Goal: Book appointment/travel/reservation

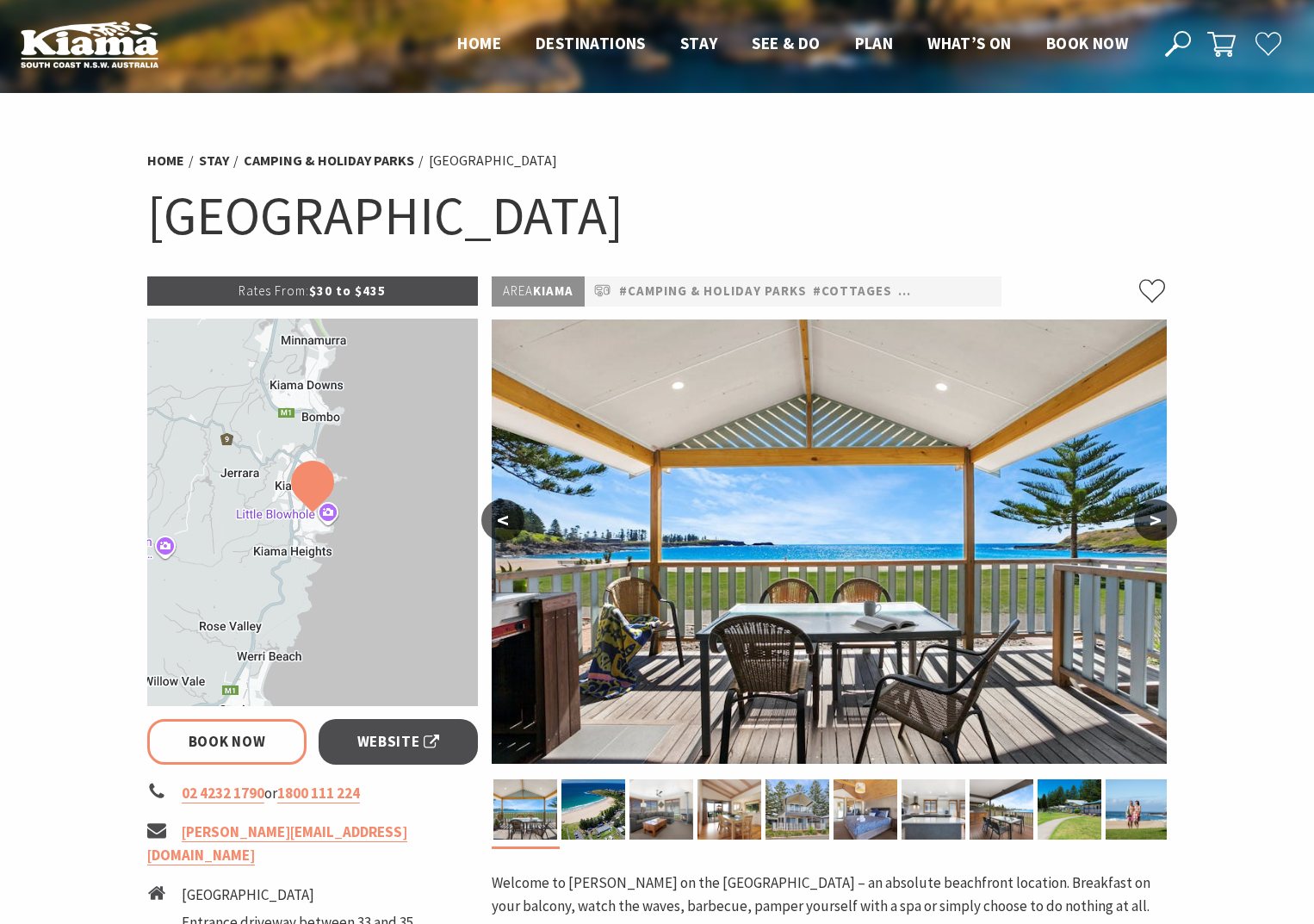
select select "3"
select select "2"
click at [1156, 528] on button ">" at bounding box center [1155, 520] width 43 height 41
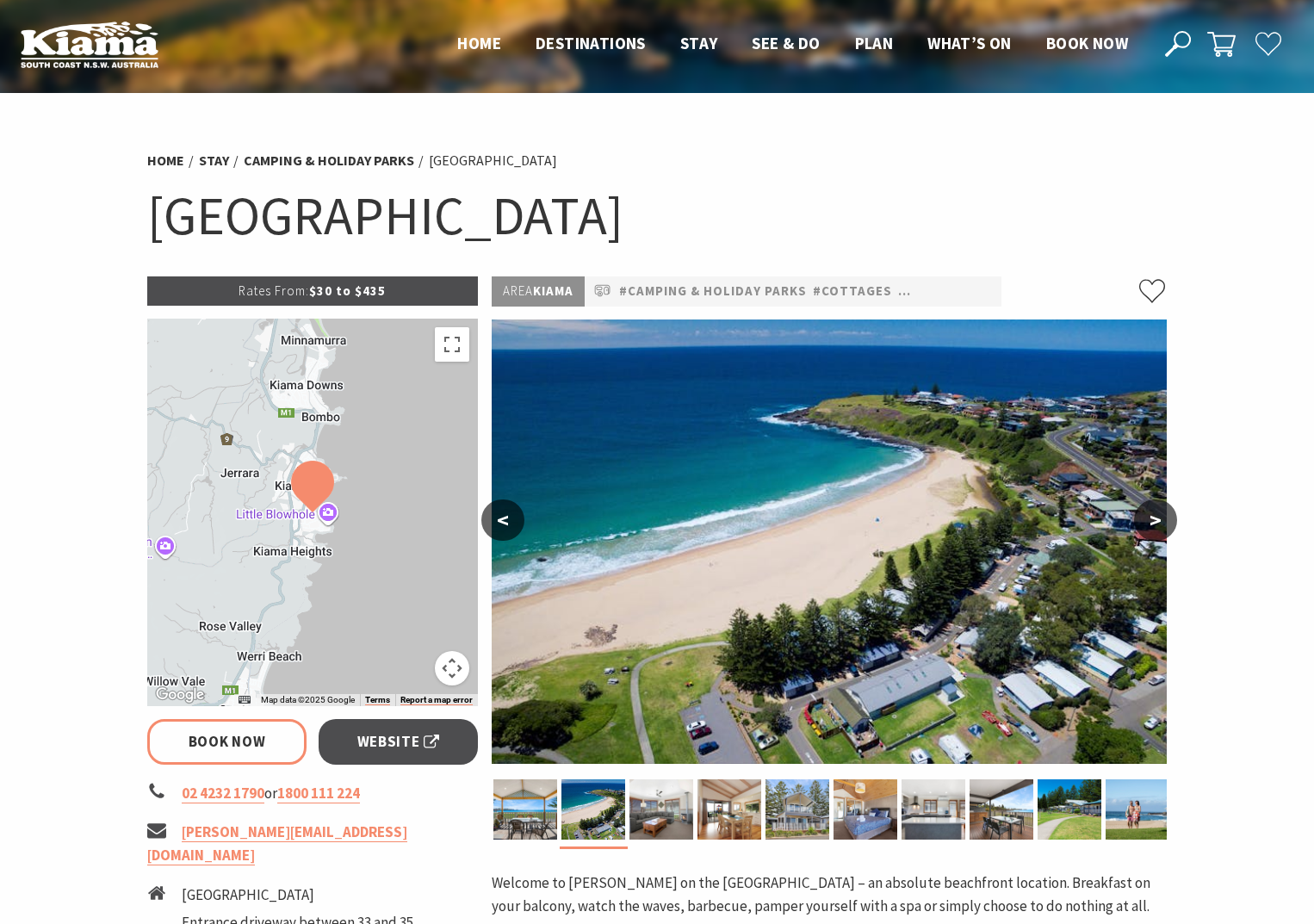
click at [1156, 528] on button ">" at bounding box center [1155, 520] width 43 height 41
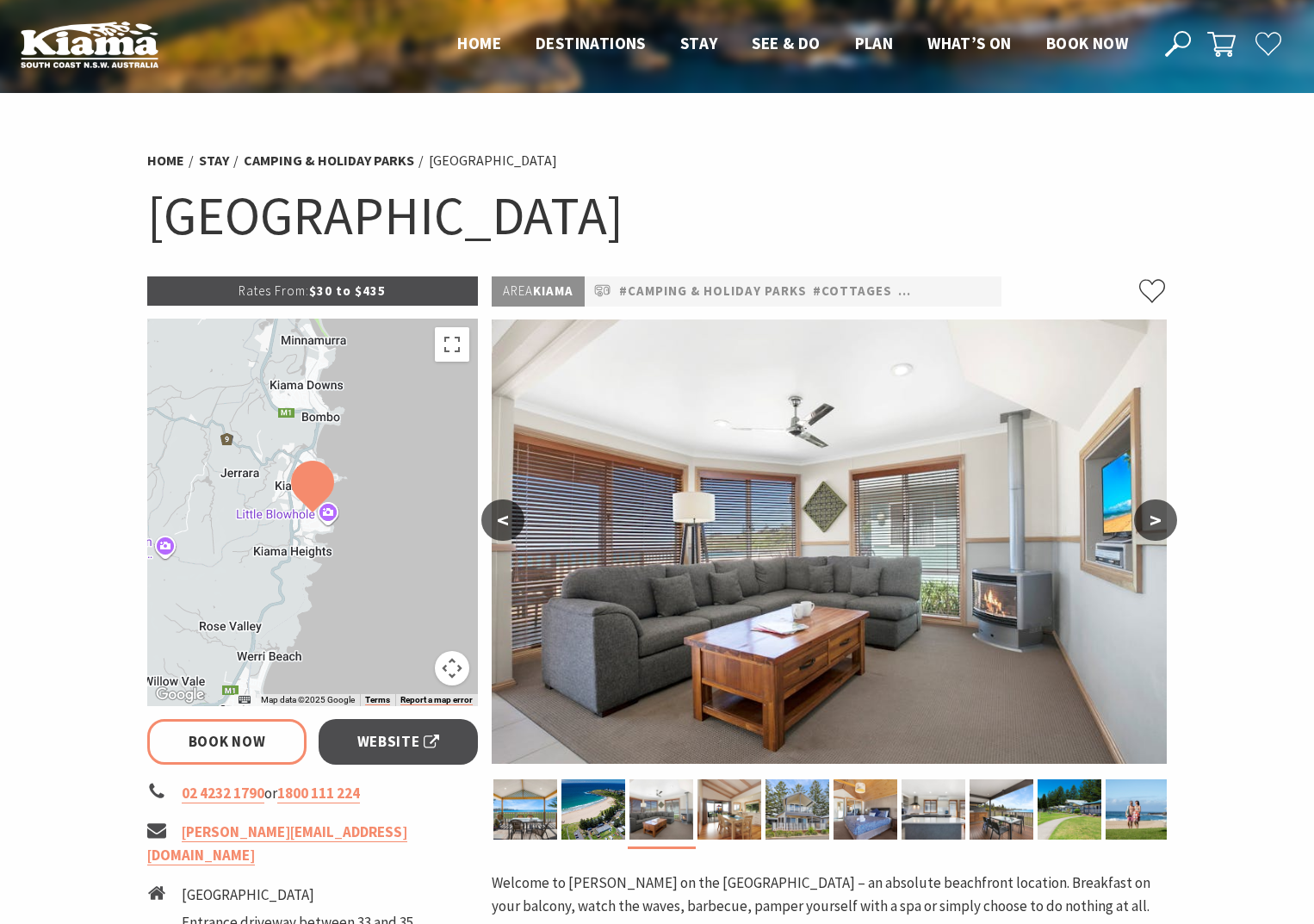
click at [1156, 528] on button ">" at bounding box center [1155, 520] width 43 height 41
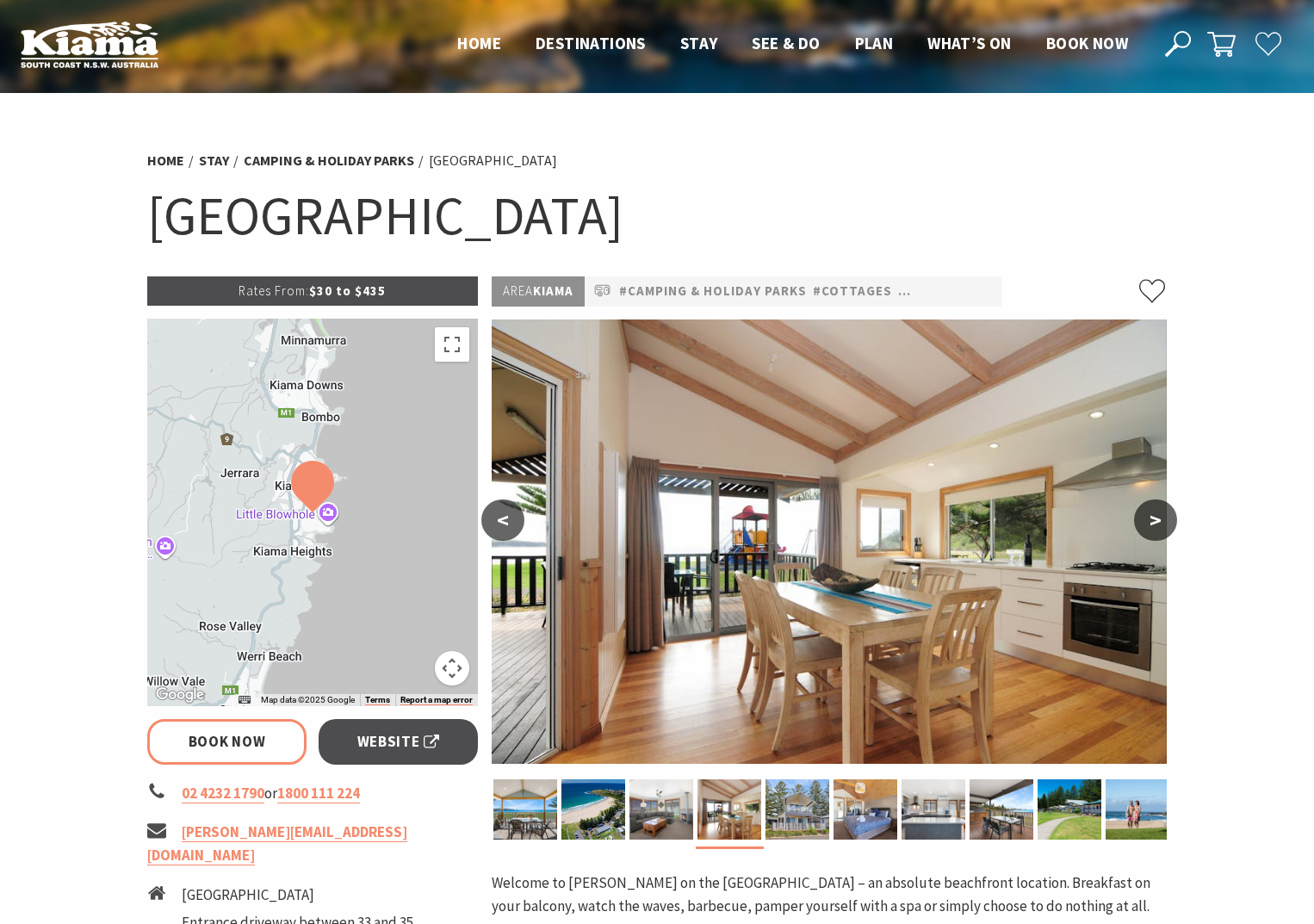
click at [1156, 528] on button ">" at bounding box center [1155, 520] width 43 height 41
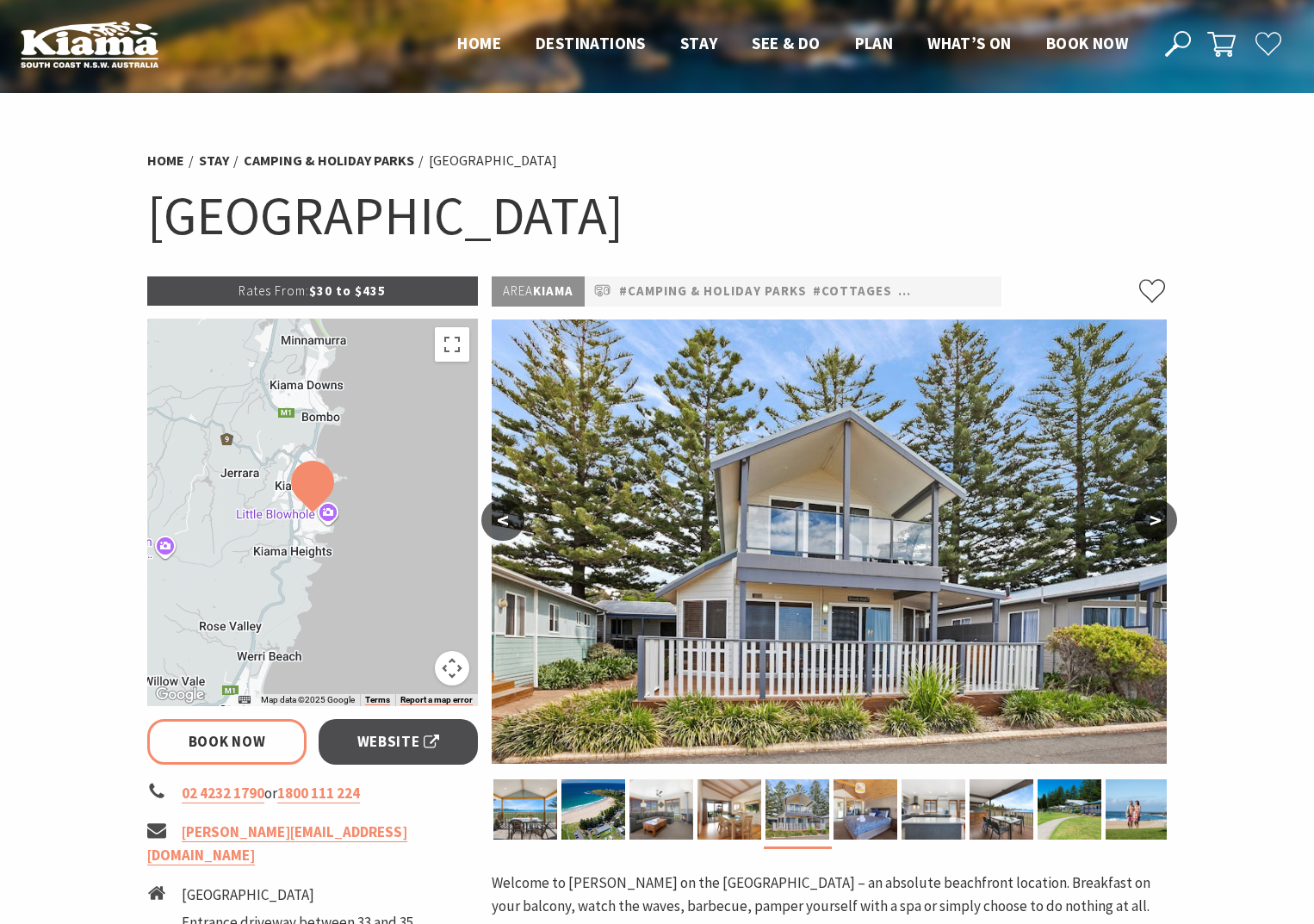
click at [1156, 528] on button ">" at bounding box center [1155, 520] width 43 height 41
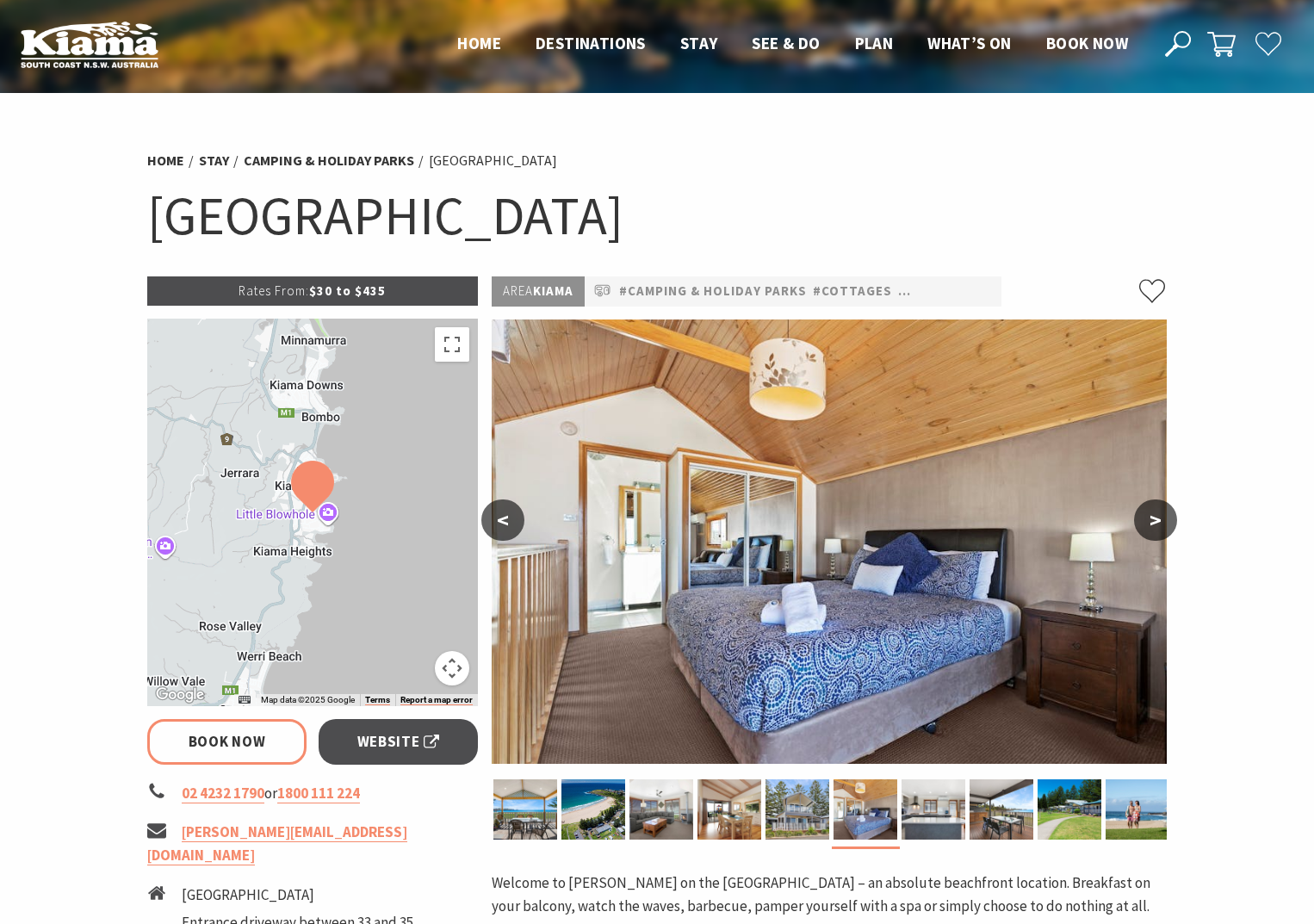
click at [1156, 528] on button ">" at bounding box center [1155, 520] width 43 height 41
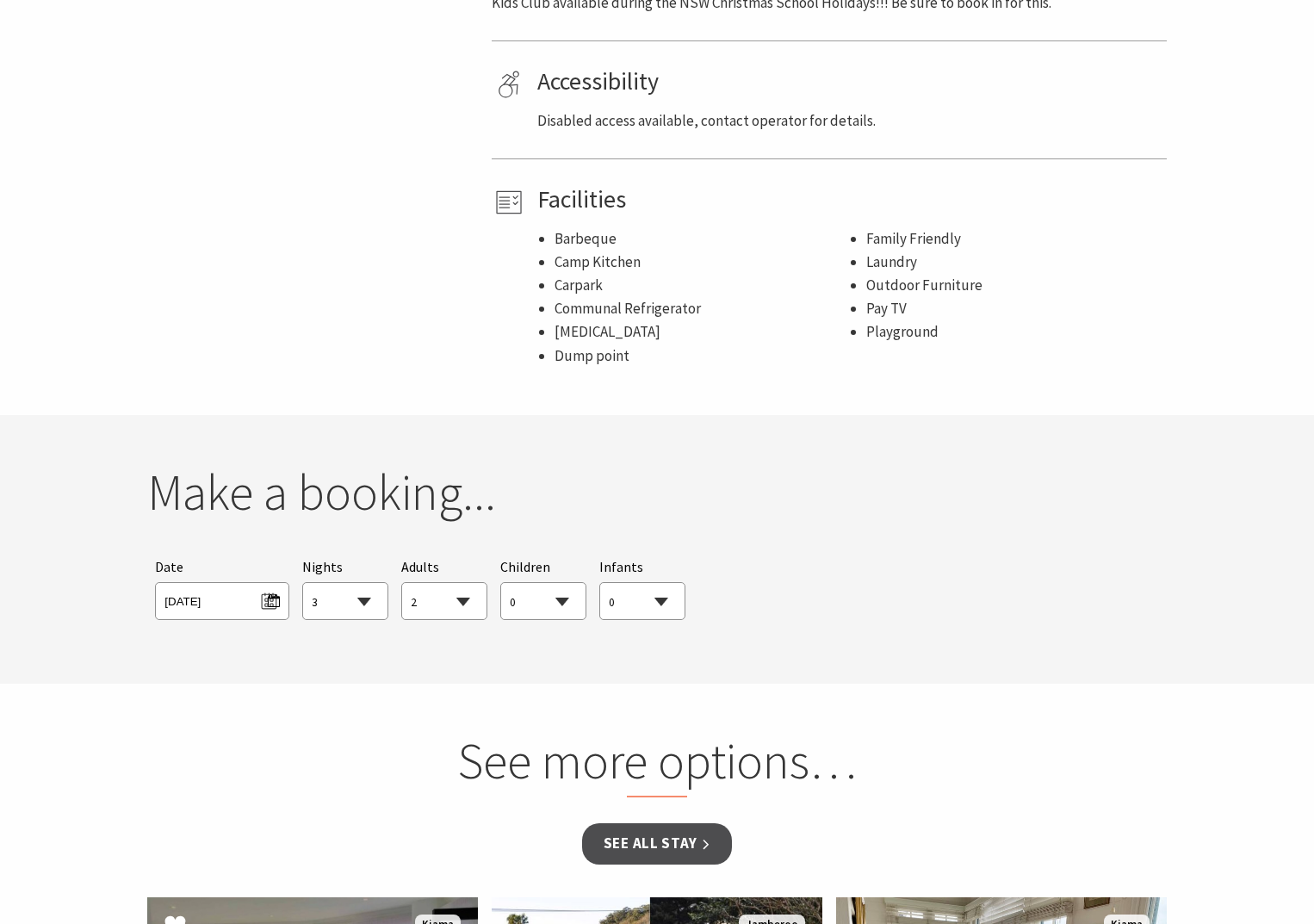
scroll to position [1378, 0]
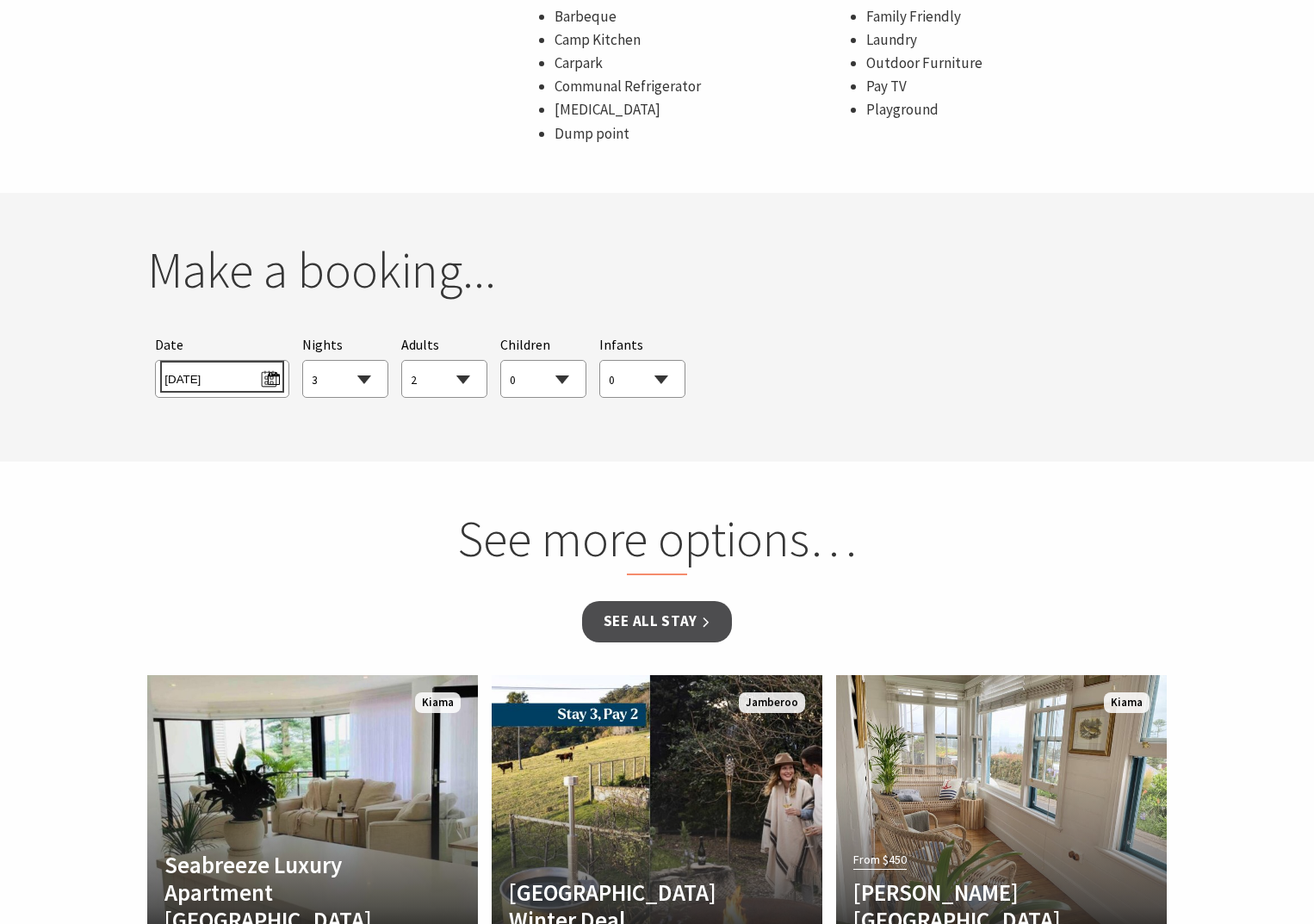
click at [275, 372] on span "Tue 02/09/2025" at bounding box center [221, 376] width 115 height 23
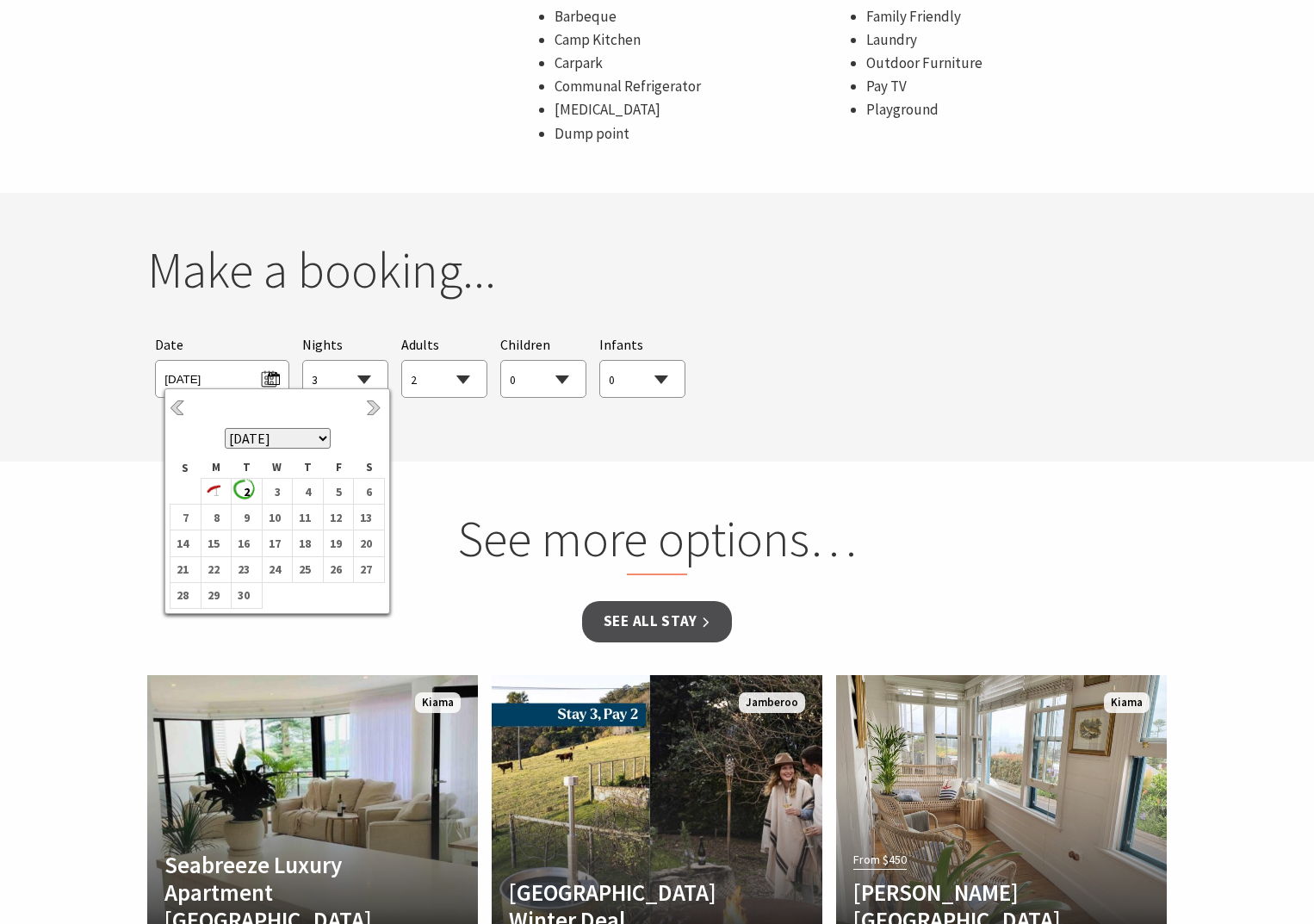
click at [321, 442] on select "September 2025 October 2025 November 2025 December 2025 January 2026 February 2…" at bounding box center [277, 438] width 105 height 21
click at [240, 519] on b "7" at bounding box center [243, 517] width 22 height 22
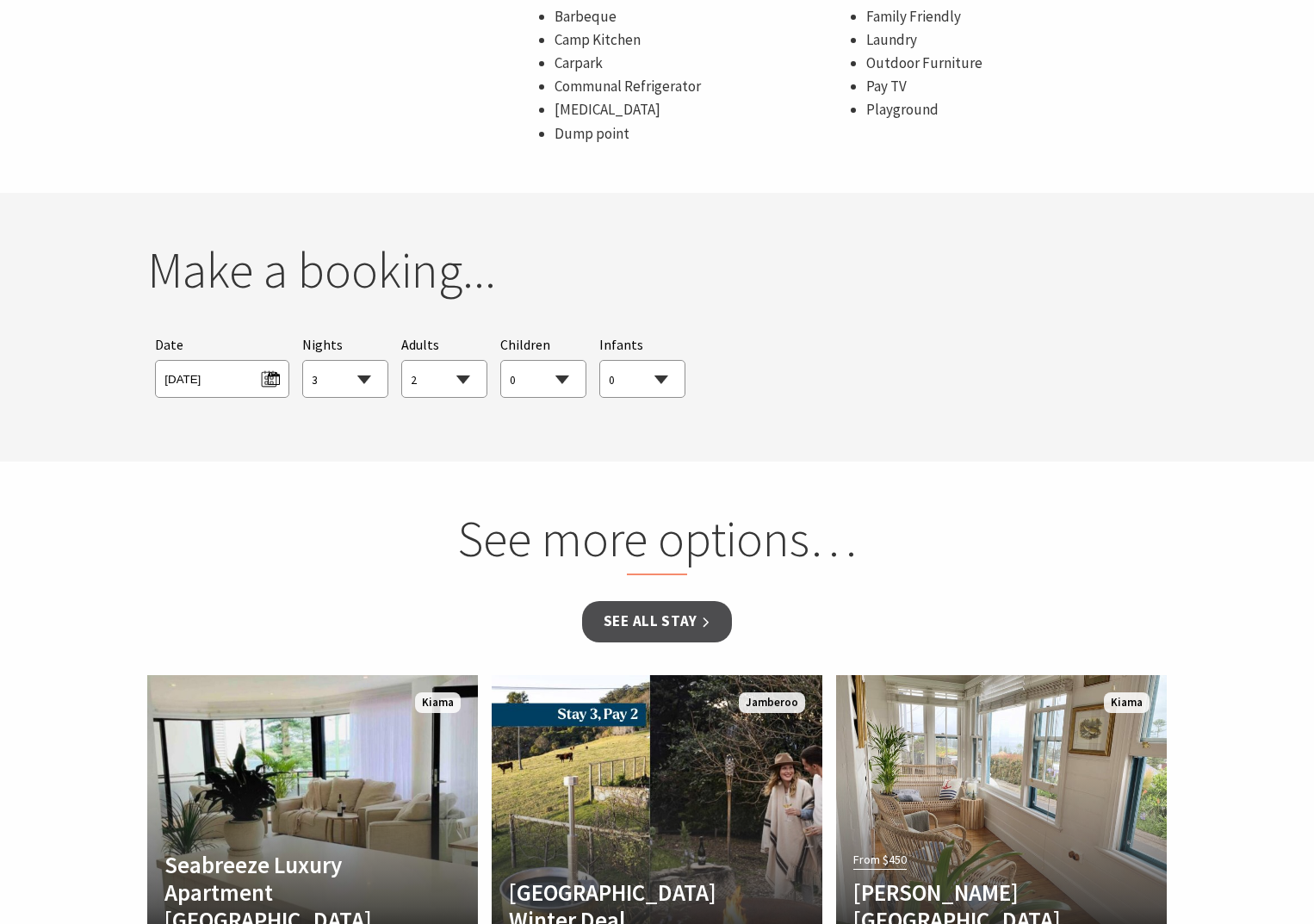
click at [367, 374] on select "1 2 3 4 5 6 7 8 9 10 11 12 13 14 15 16 17 18 19 20 21 22 23 24 25 26 27 28 29 30" at bounding box center [345, 380] width 84 height 38
select select "1"
click at [303, 361] on select "1 2 3 4 5 6 7 8 9 10 11 12 13 14 15 16 17 18 19 20 21 22 23 24 25 26 27 28 29 30" at bounding box center [345, 380] width 84 height 38
click at [796, 414] on section "You currently don't have any items in your cart Make a booking... Searching for…" at bounding box center [657, 328] width 1314 height 269
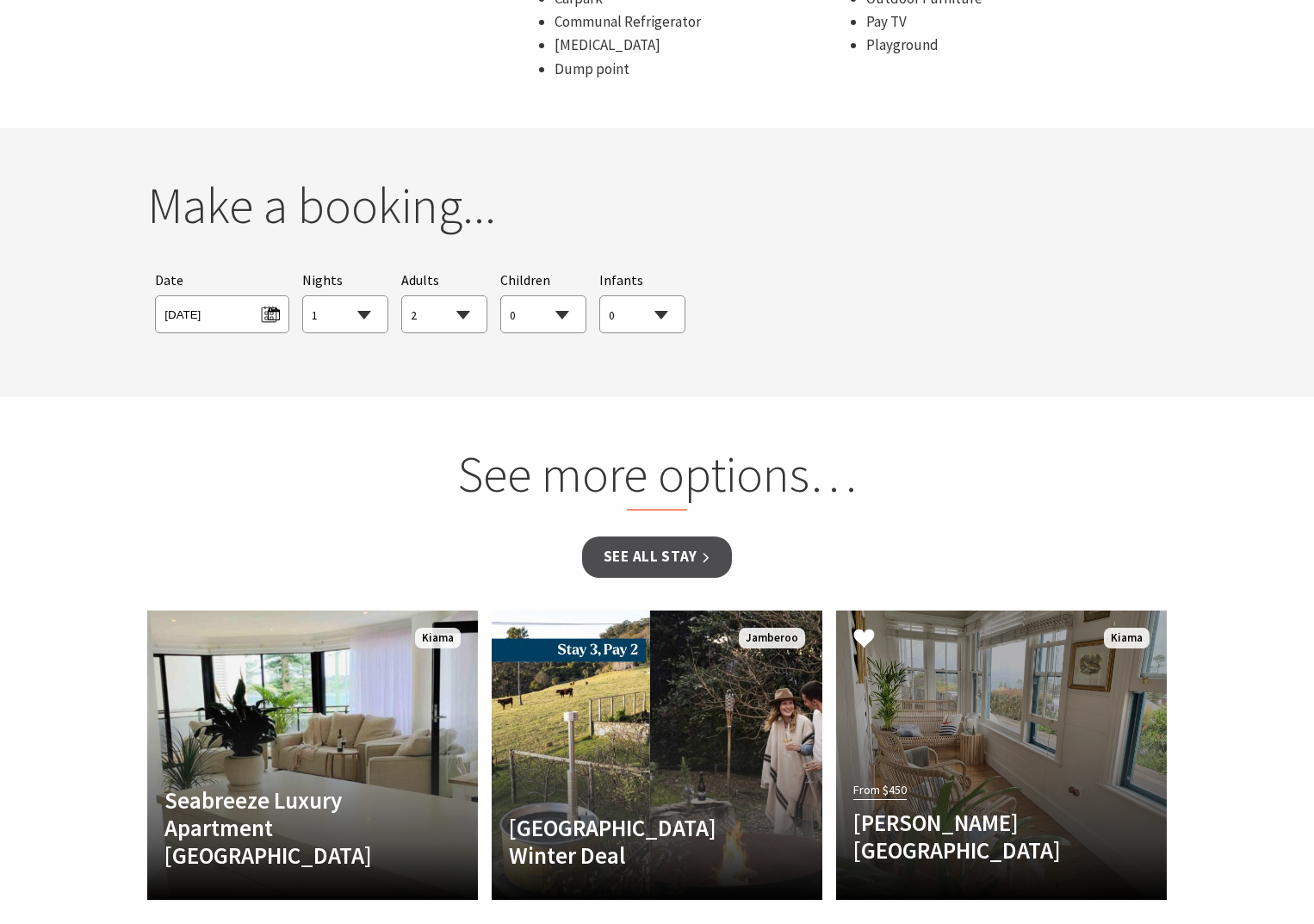
scroll to position [1722, 0]
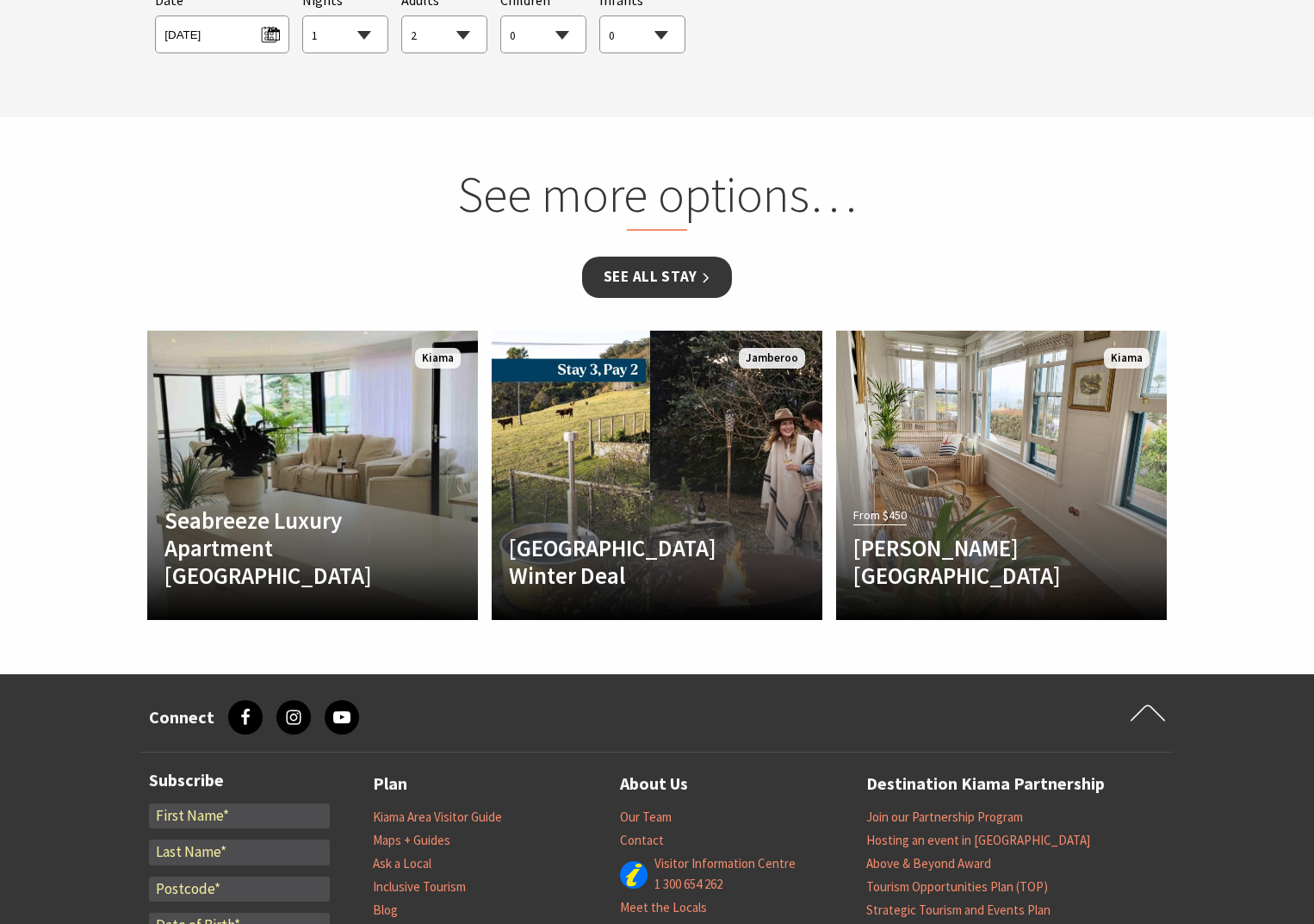
click at [643, 280] on link "See all Stay" at bounding box center [657, 276] width 150 height 40
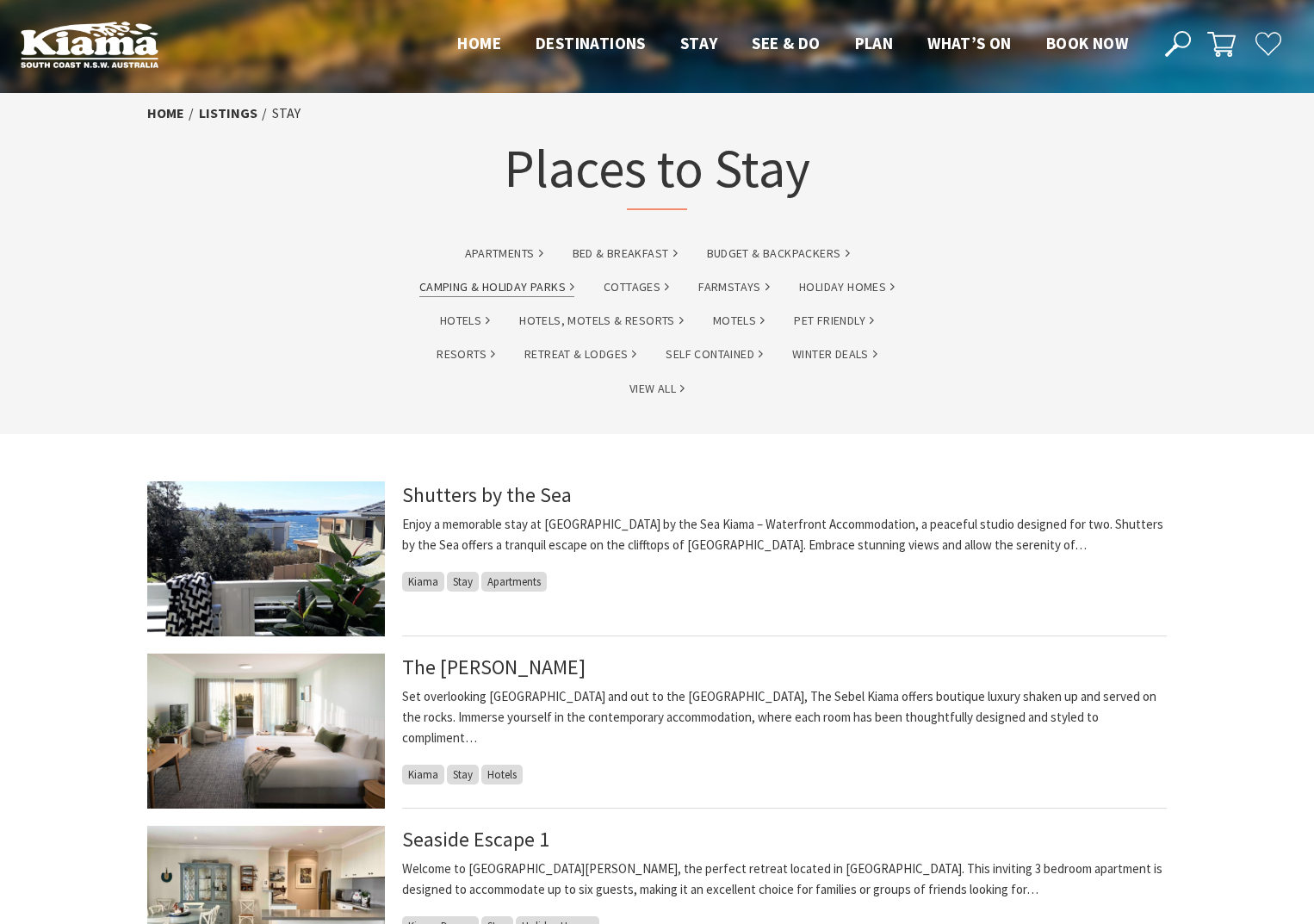
click at [530, 281] on link "Camping & Holiday Parks" at bounding box center [496, 287] width 155 height 20
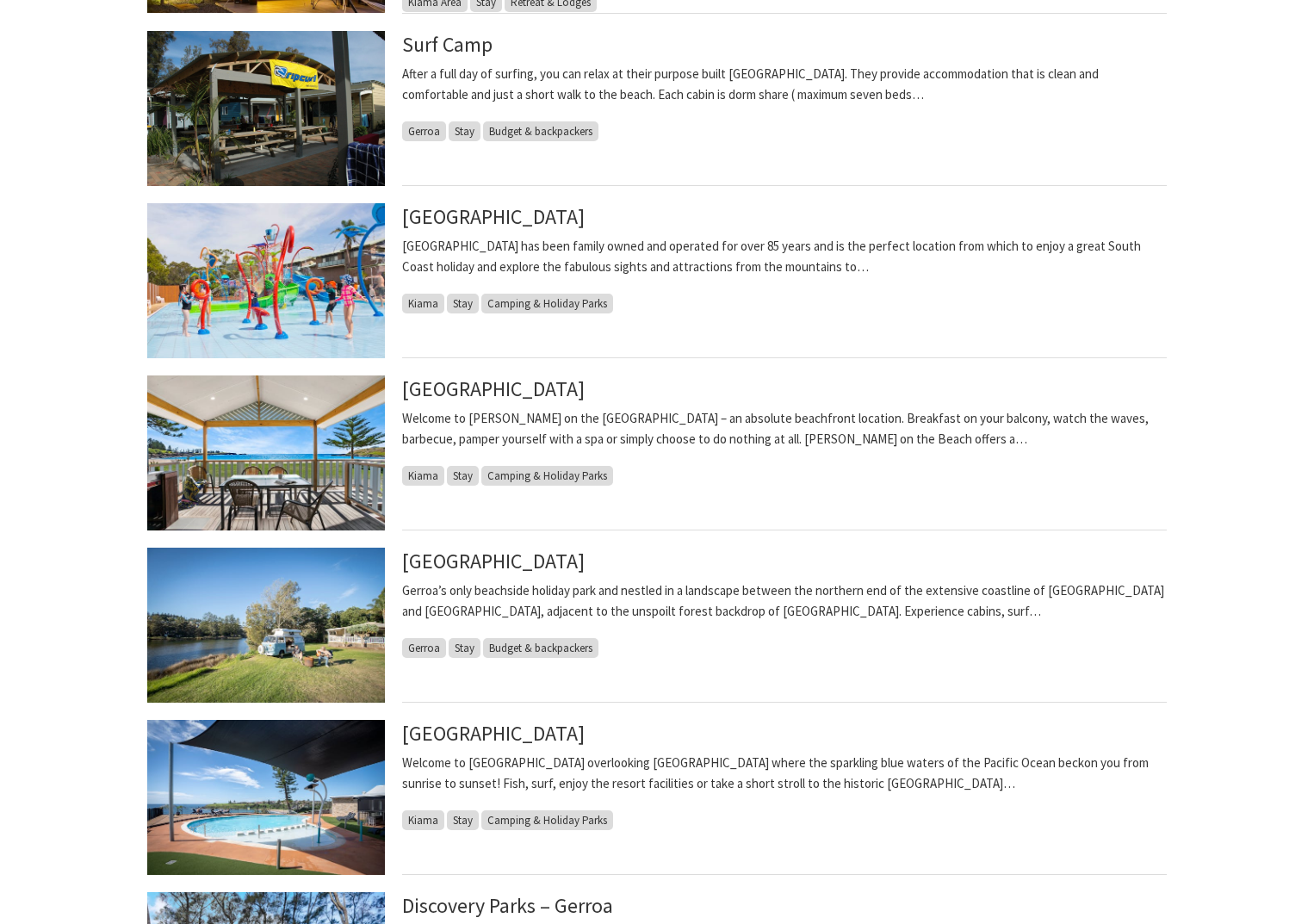
scroll to position [430, 0]
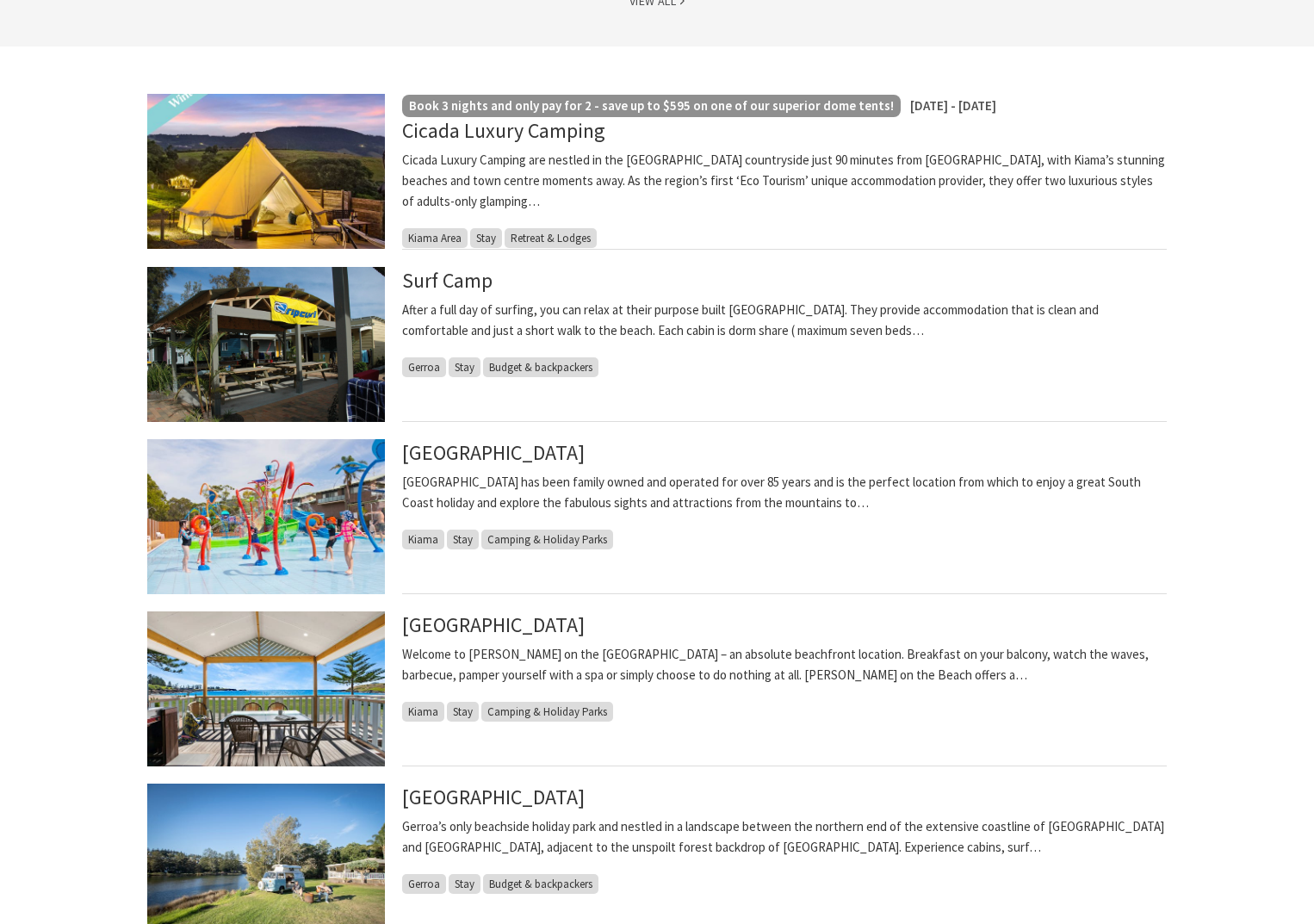
click at [548, 538] on span "Camping & Holiday Parks" at bounding box center [547, 539] width 132 height 20
click at [534, 462] on link "BIG4 Easts Beach Holiday Park" at bounding box center [494, 453] width 183 height 28
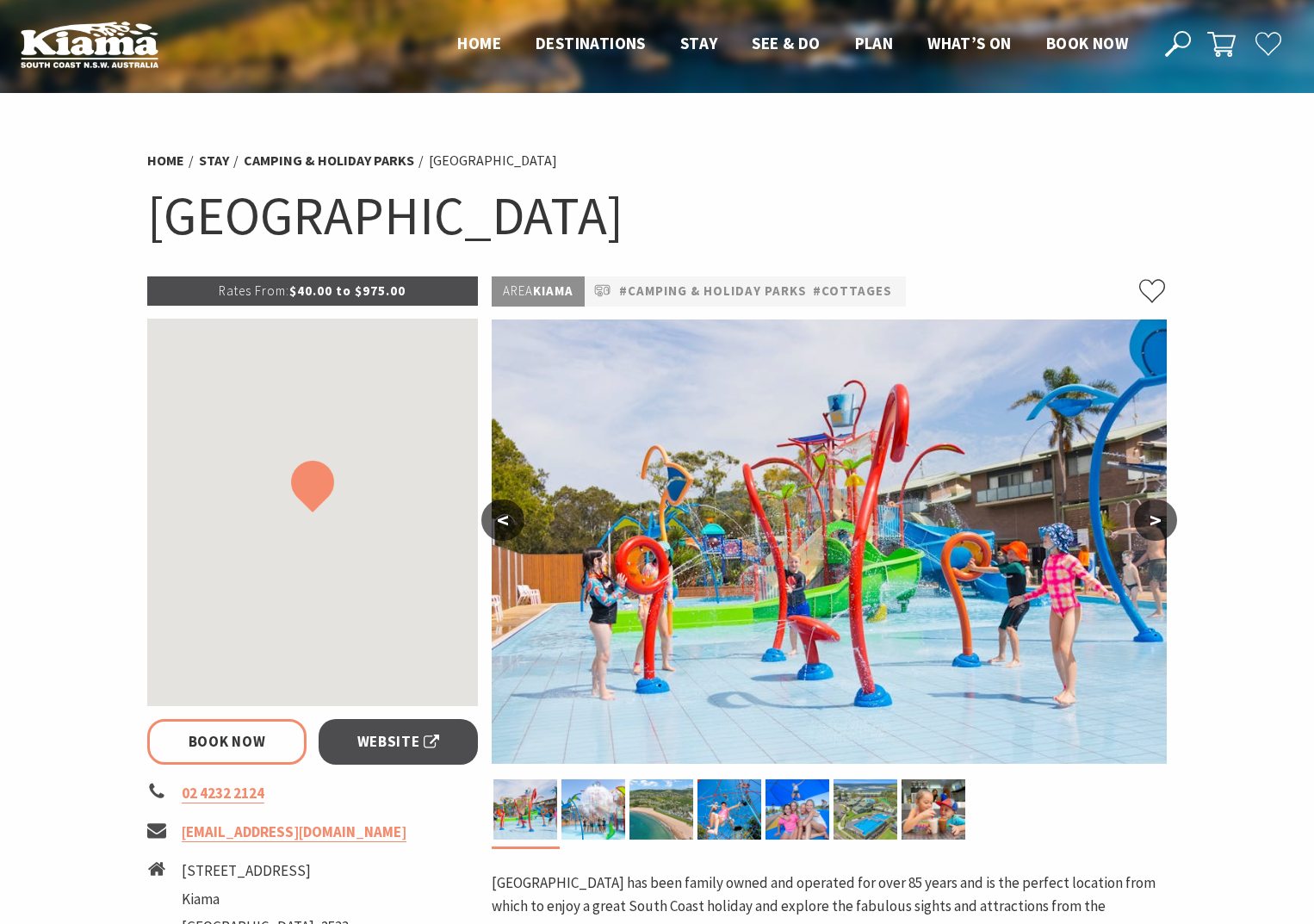
select select "2"
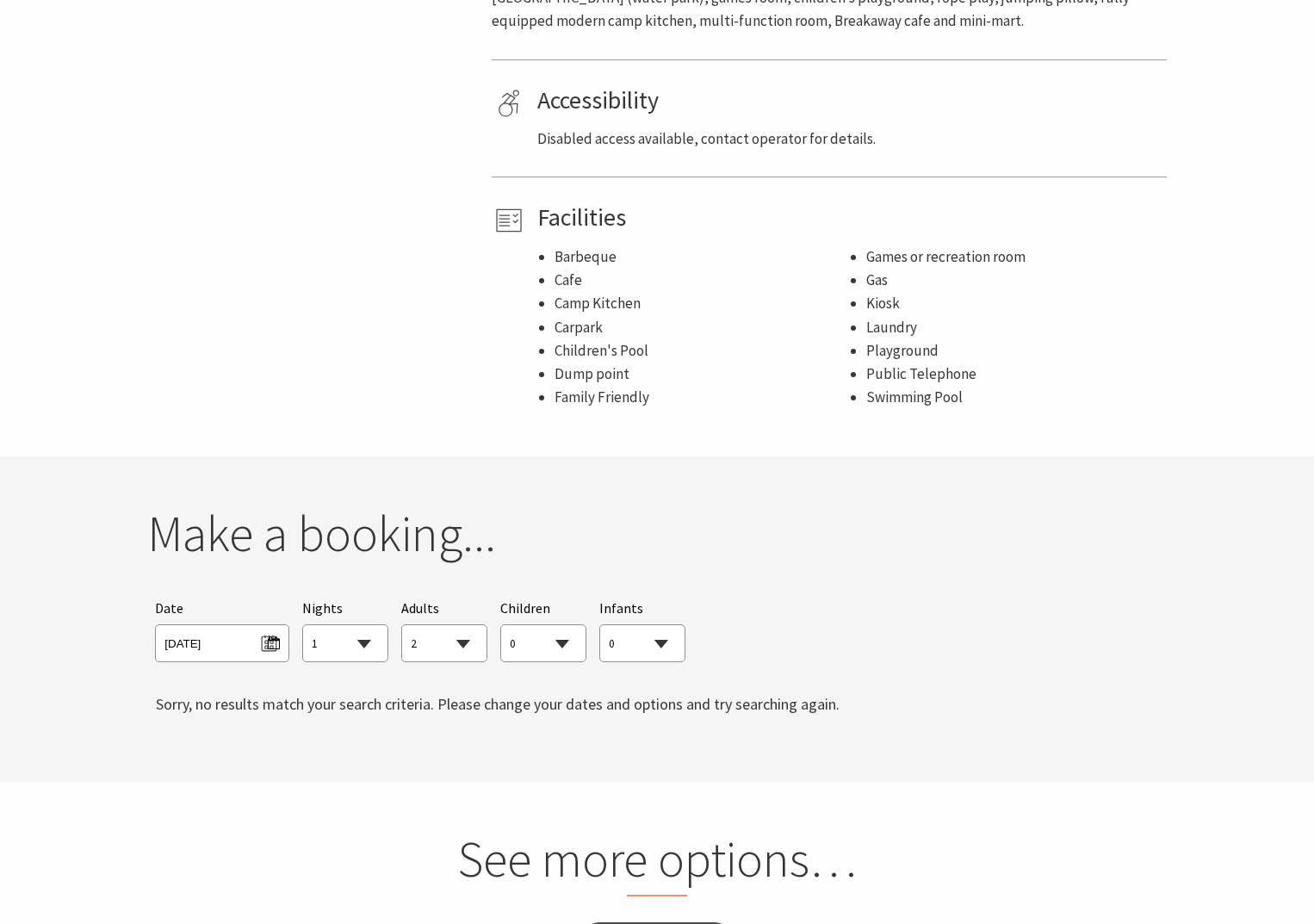
scroll to position [1205, 0]
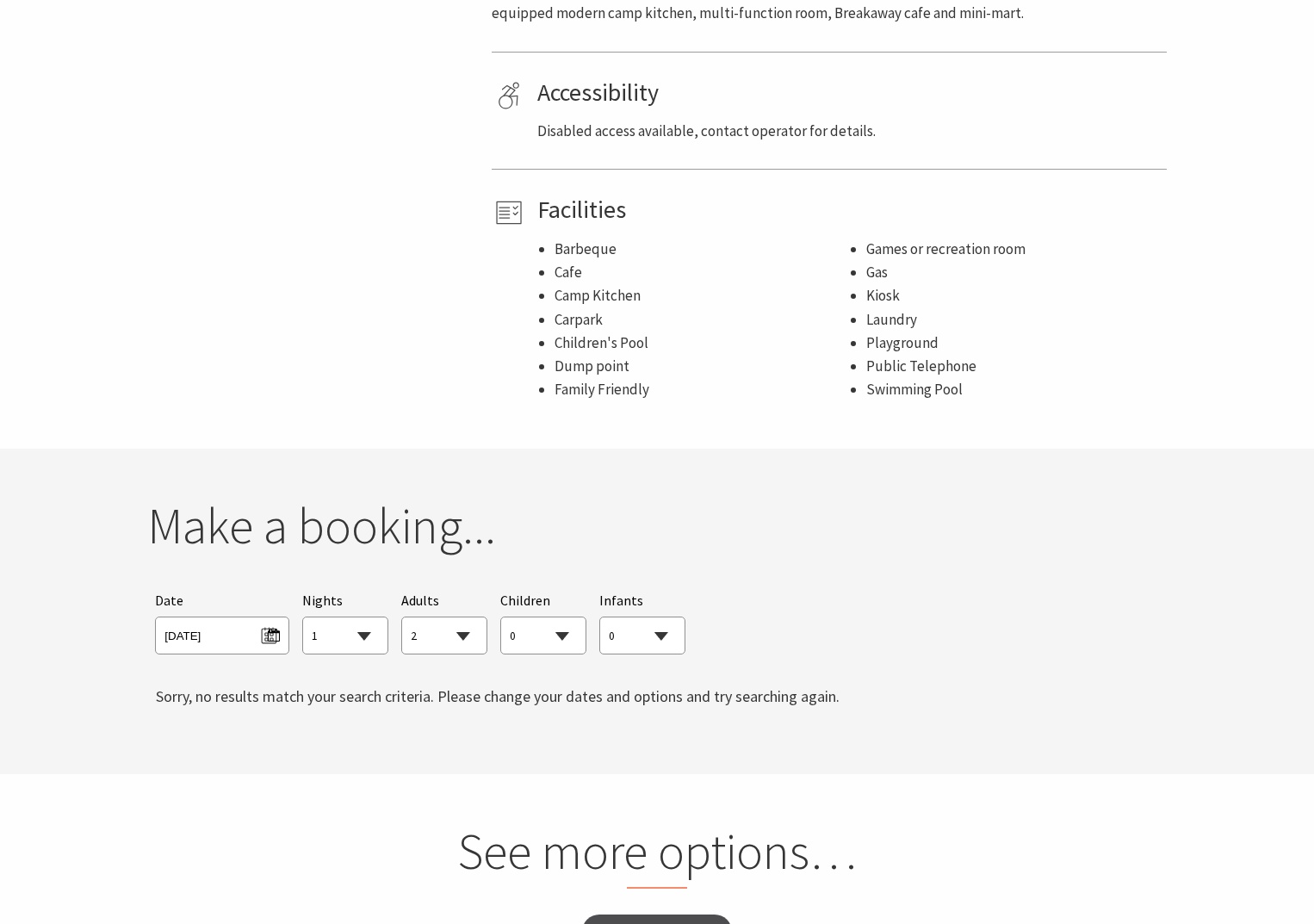
click at [668, 617] on select "0 1 2 3 4 5 6 7 8 9 10 11 12 13 14 15 16 17 18 19 20 21 22 23 24 25 26 27 28 29…" at bounding box center [642, 636] width 84 height 38
click at [600, 617] on select "0 1 2 3 4 5 6 7 8 9 10 11 12 13 14 15 16 17 18 19 20 21 22 23 24 25 26 27 28 29…" at bounding box center [642, 636] width 84 height 38
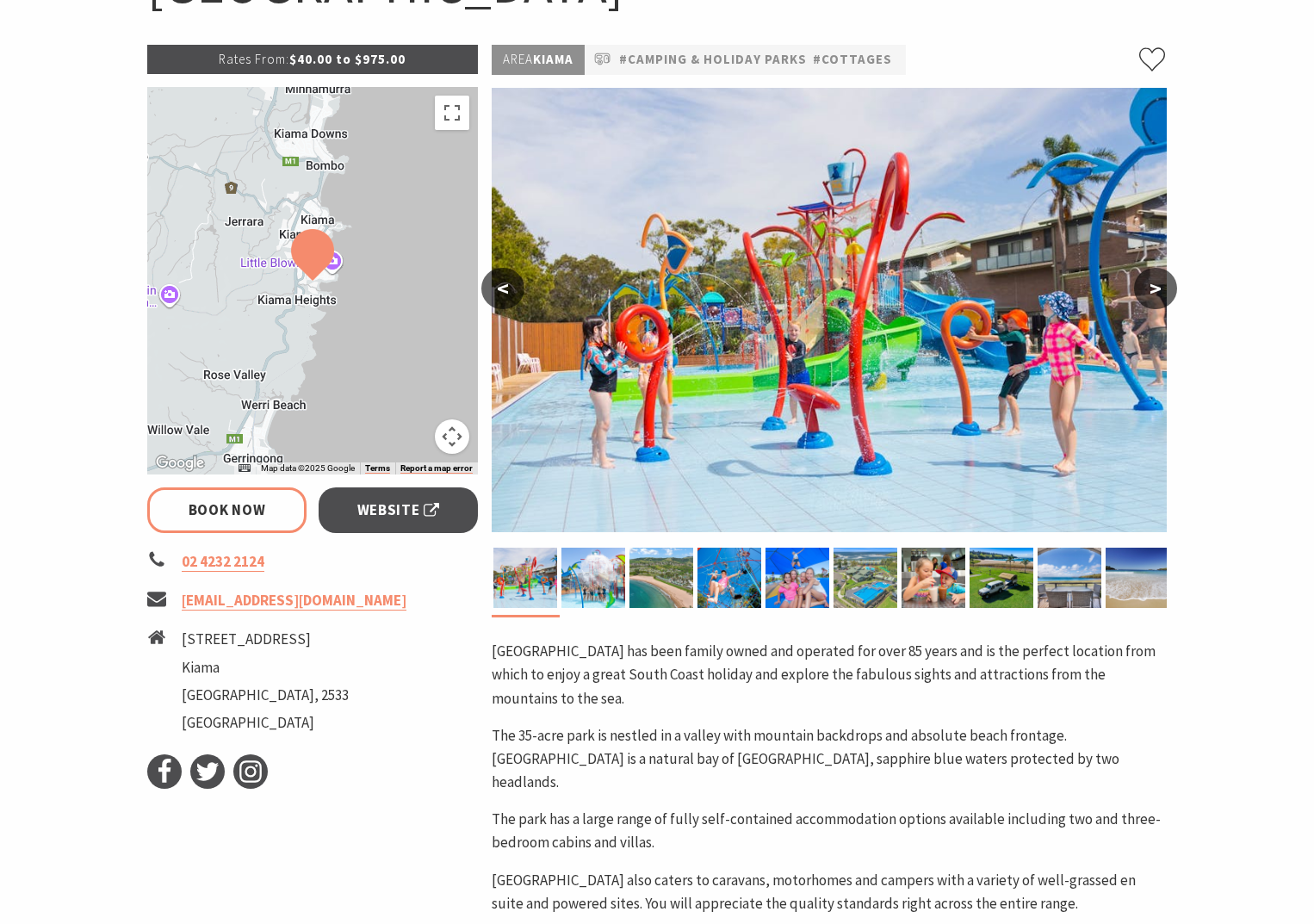
scroll to position [0, 0]
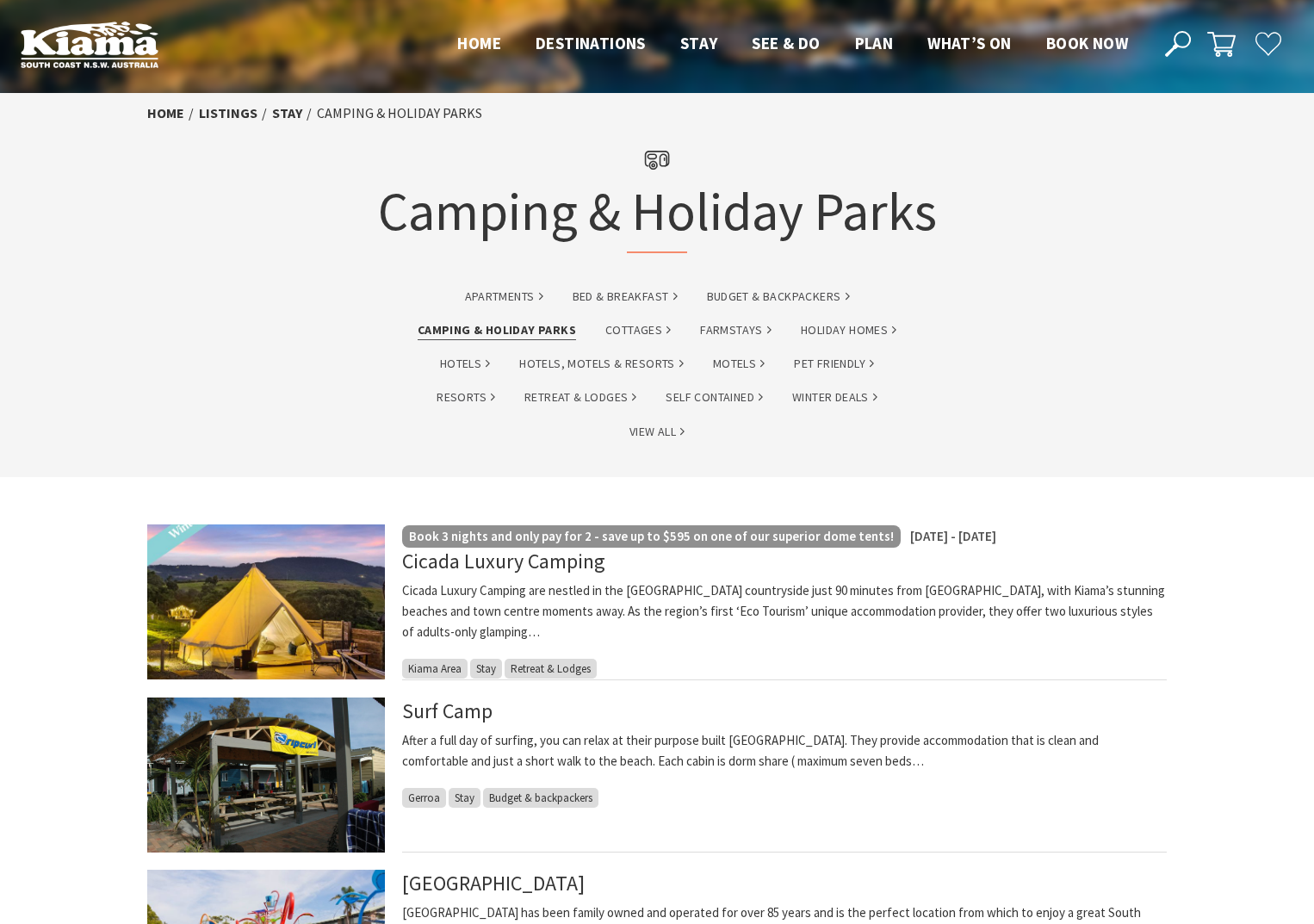
scroll to position [430, 0]
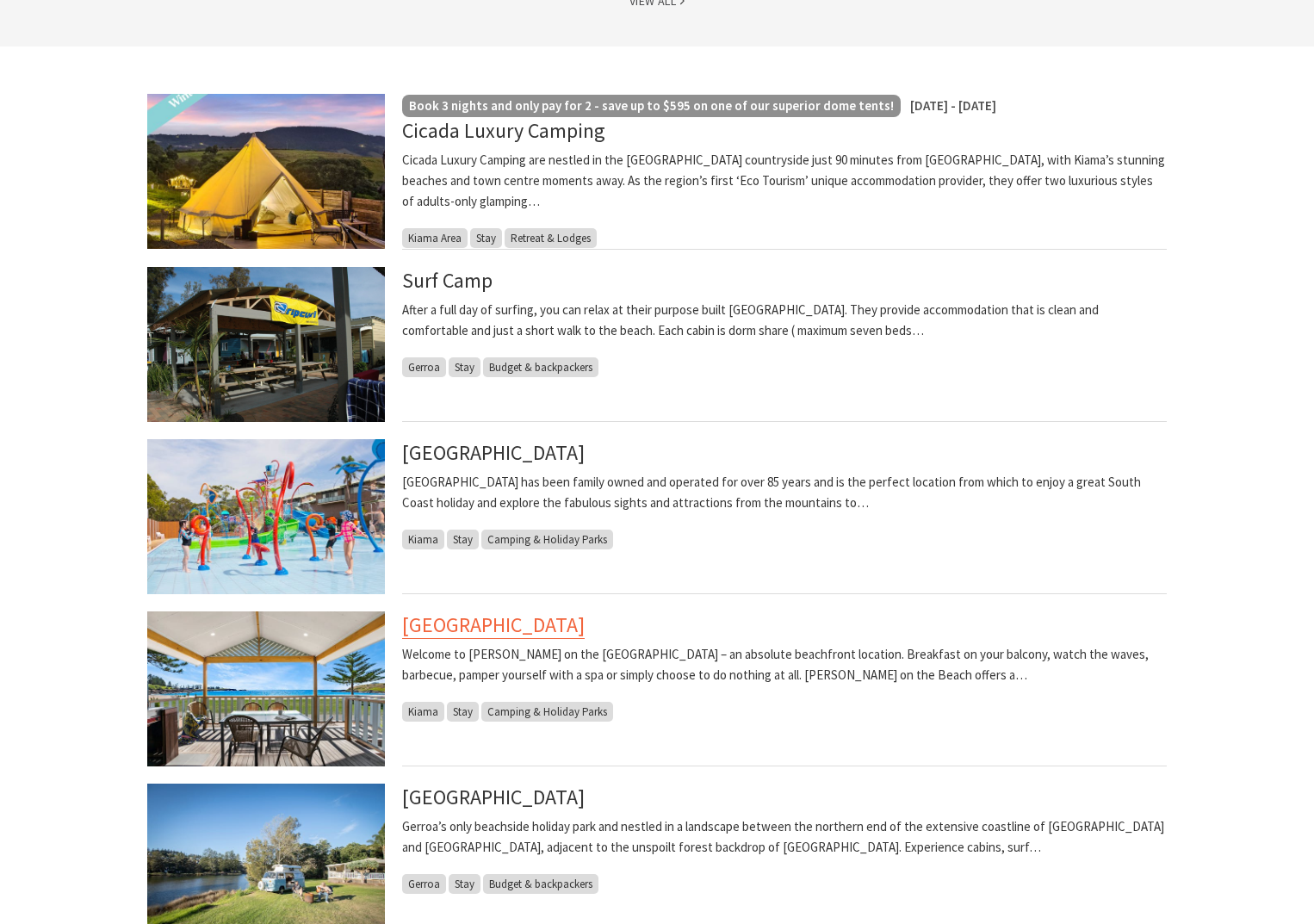
click at [563, 624] on link "[GEOGRAPHIC_DATA]" at bounding box center [494, 625] width 183 height 28
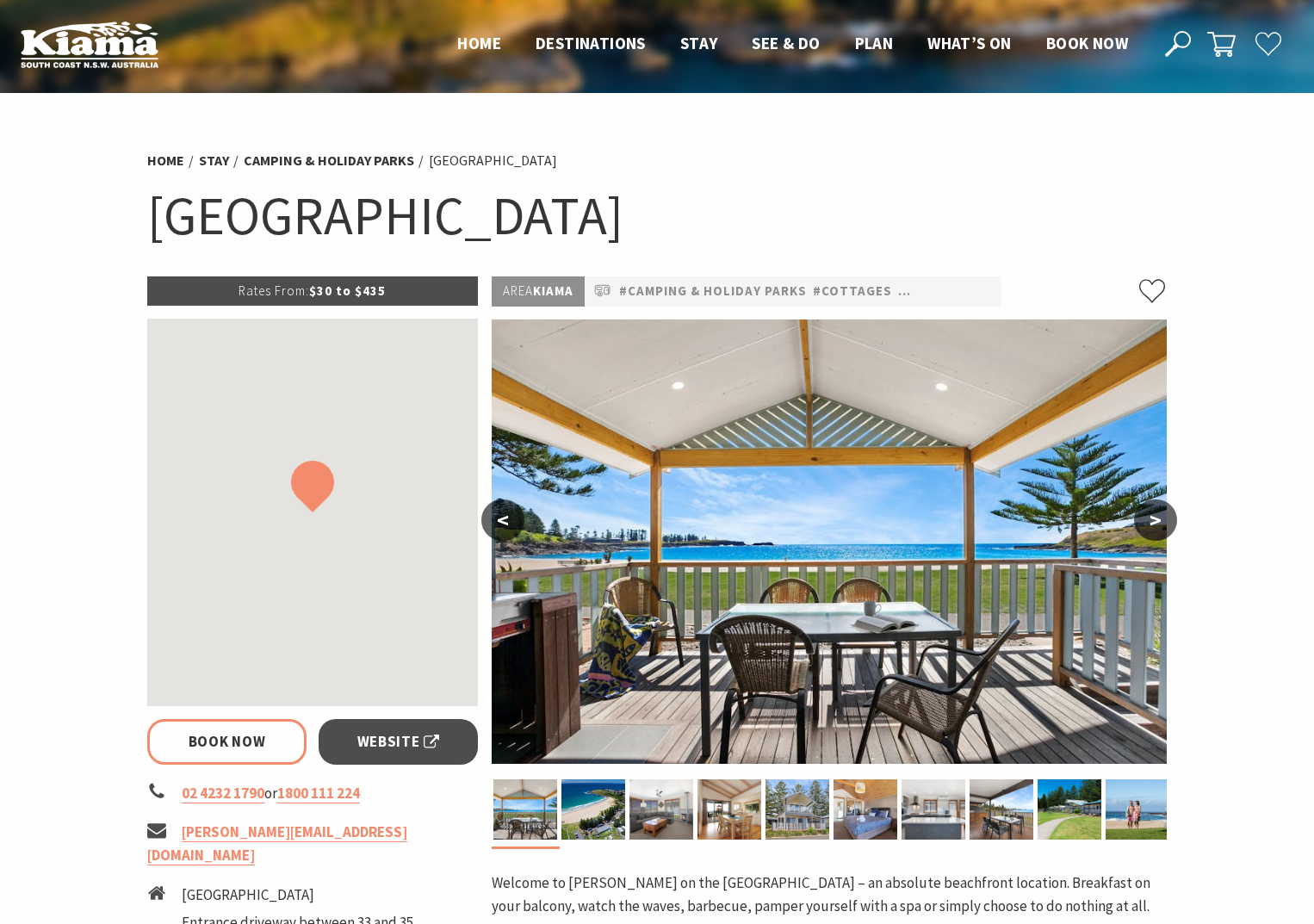
select select "2"
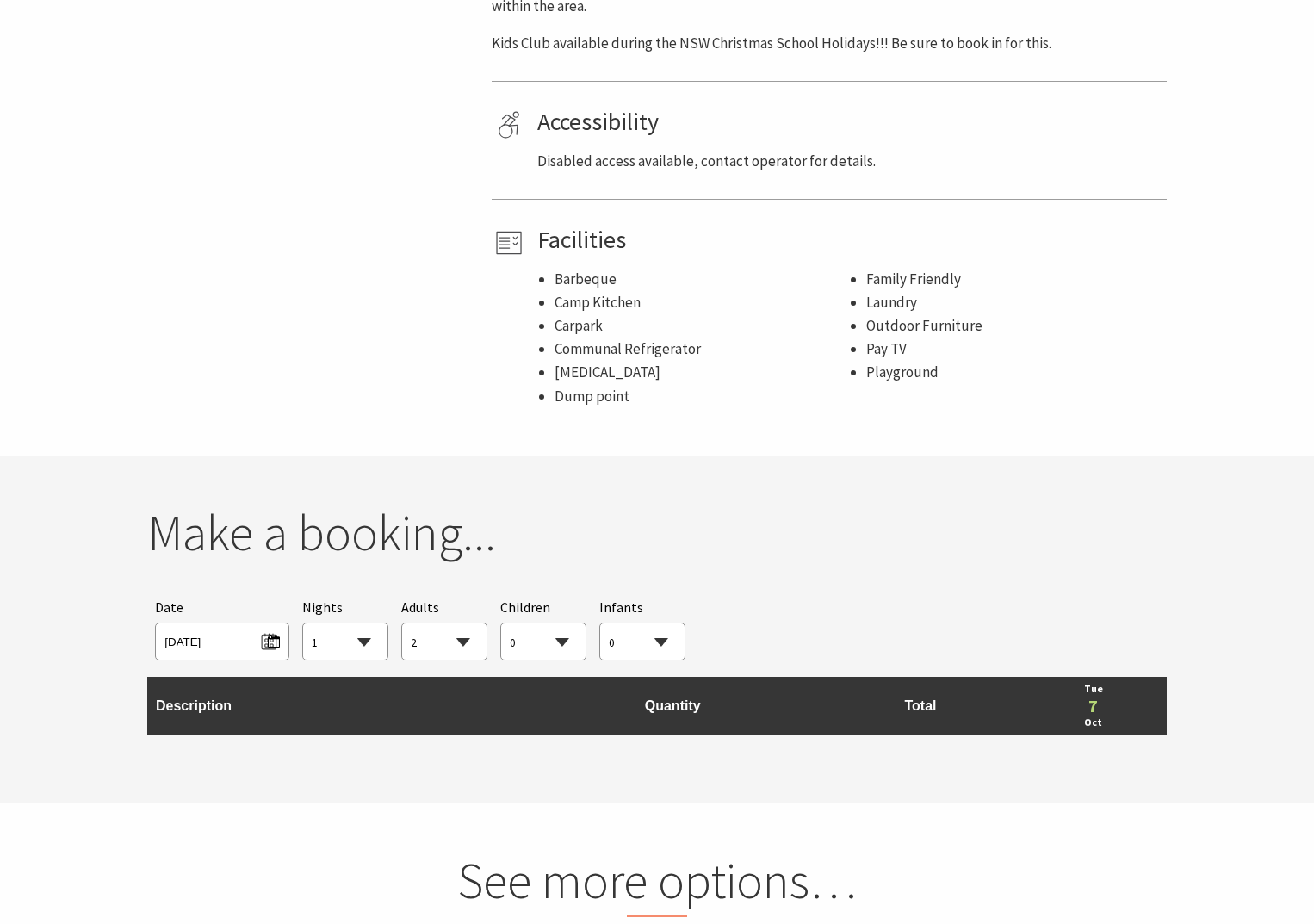
scroll to position [1292, 0]
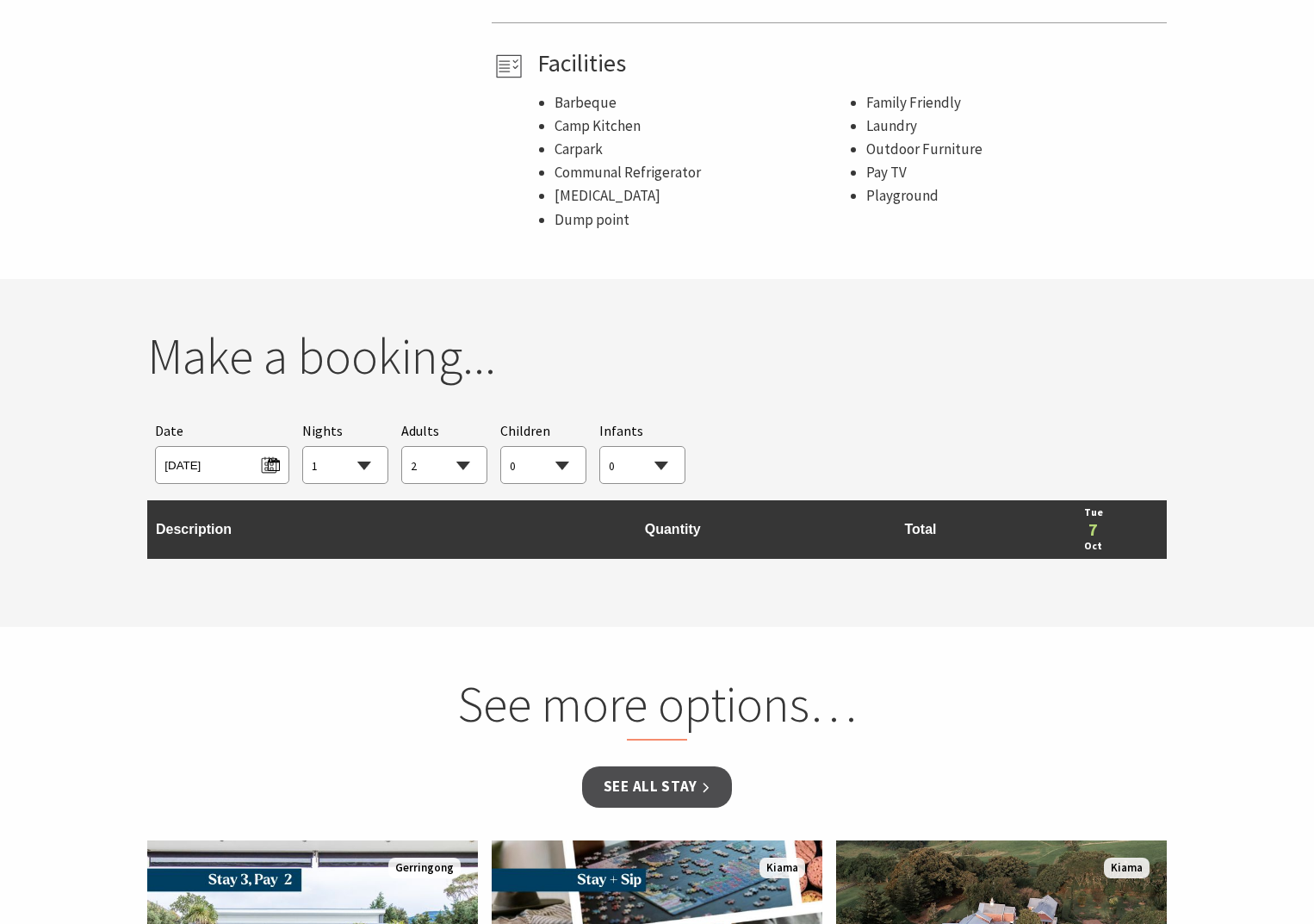
click at [190, 530] on td "Description" at bounding box center [336, 529] width 377 height 59
click at [1094, 531] on link "7" at bounding box center [1093, 529] width 129 height 17
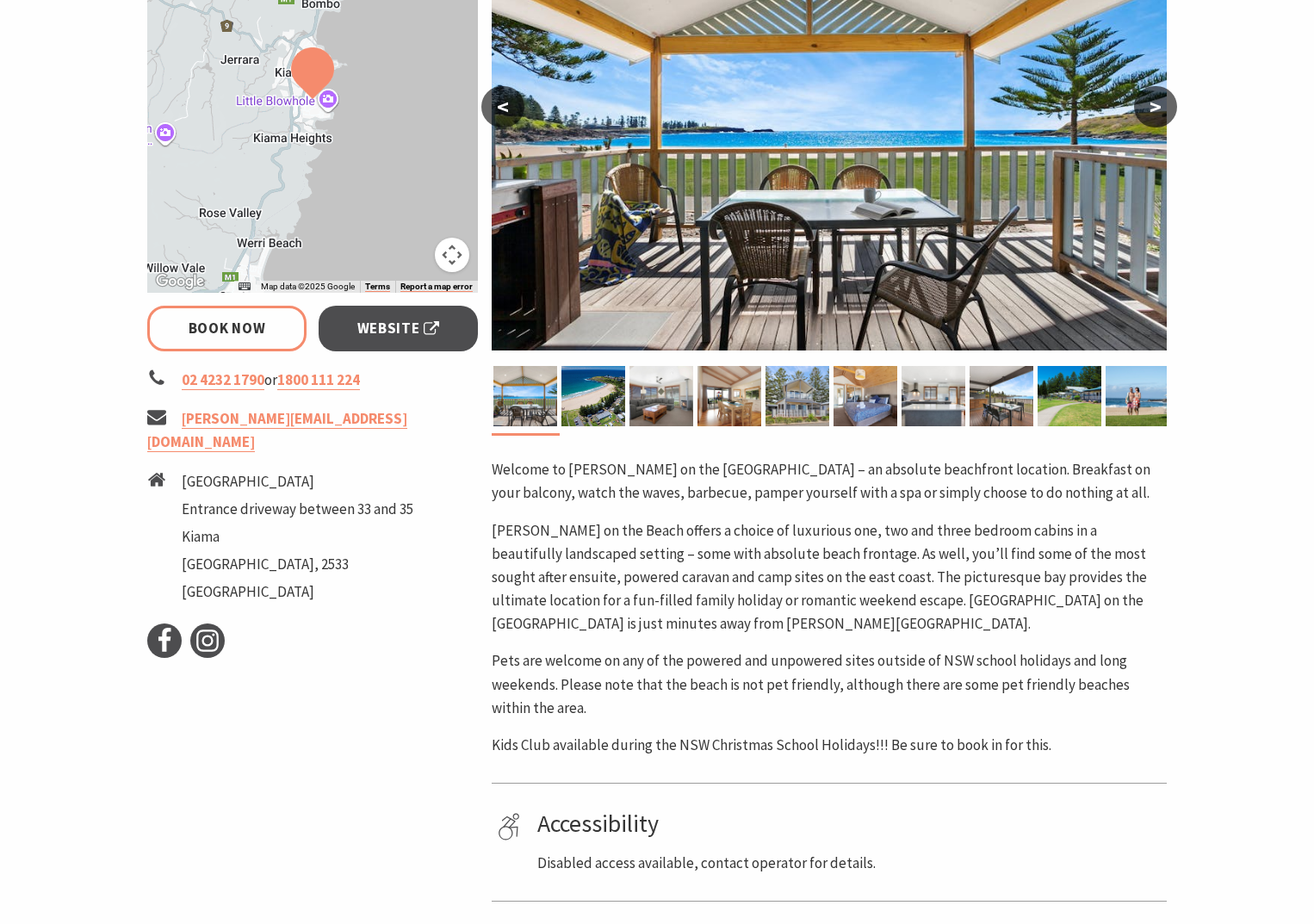
scroll to position [259, 0]
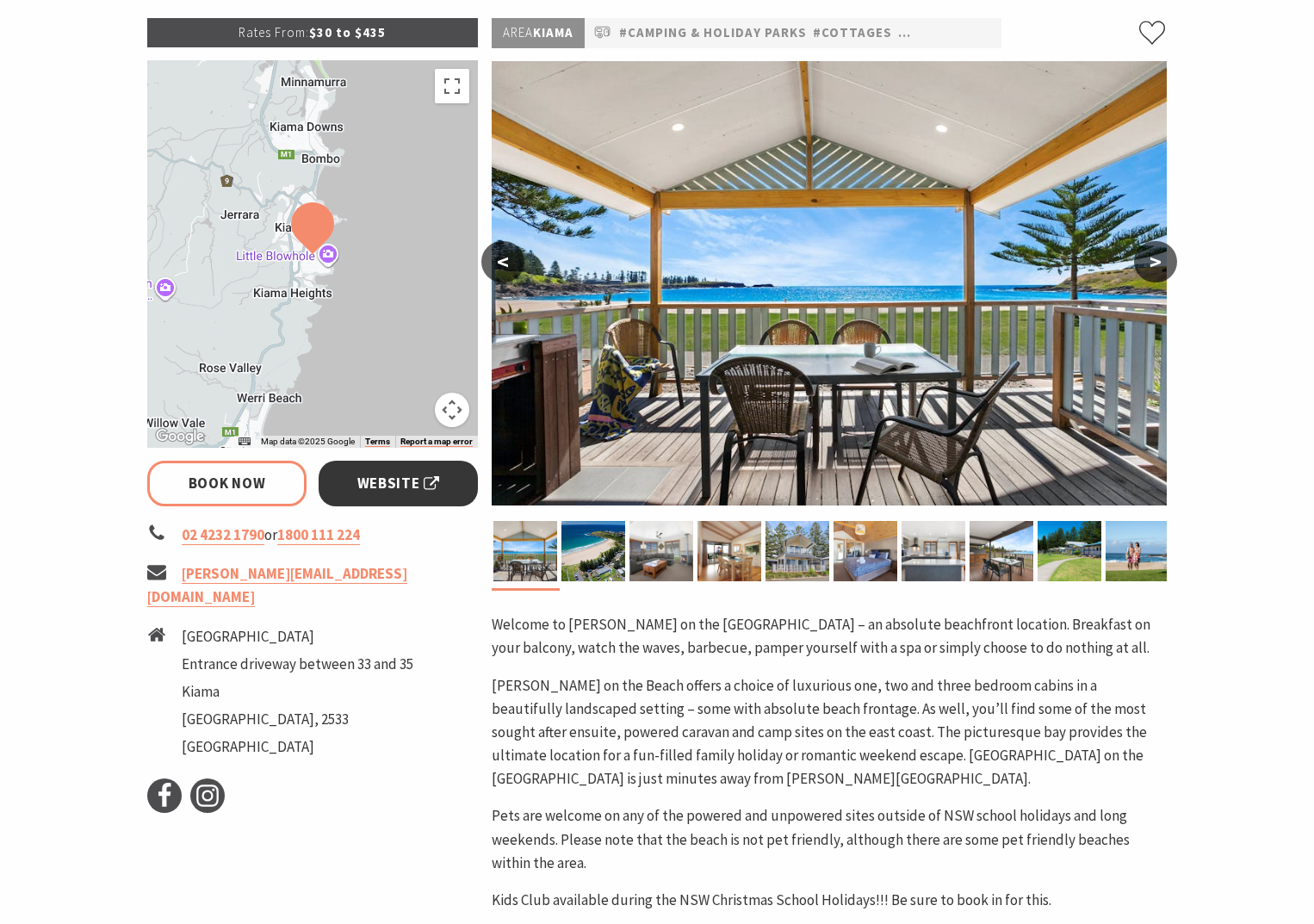
click at [391, 473] on span "Website" at bounding box center [398, 483] width 83 height 23
select select "1"
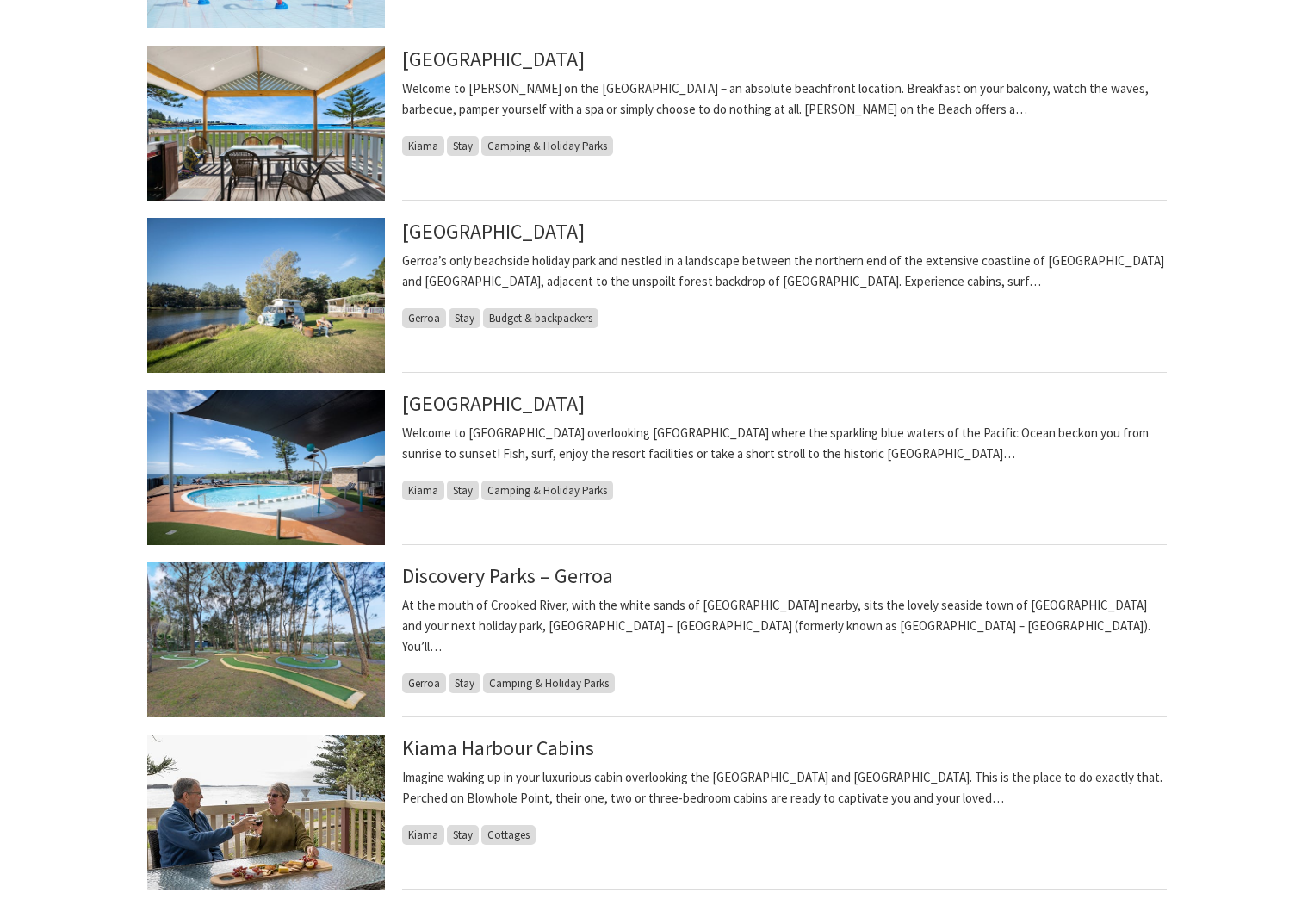
scroll to position [1033, 0]
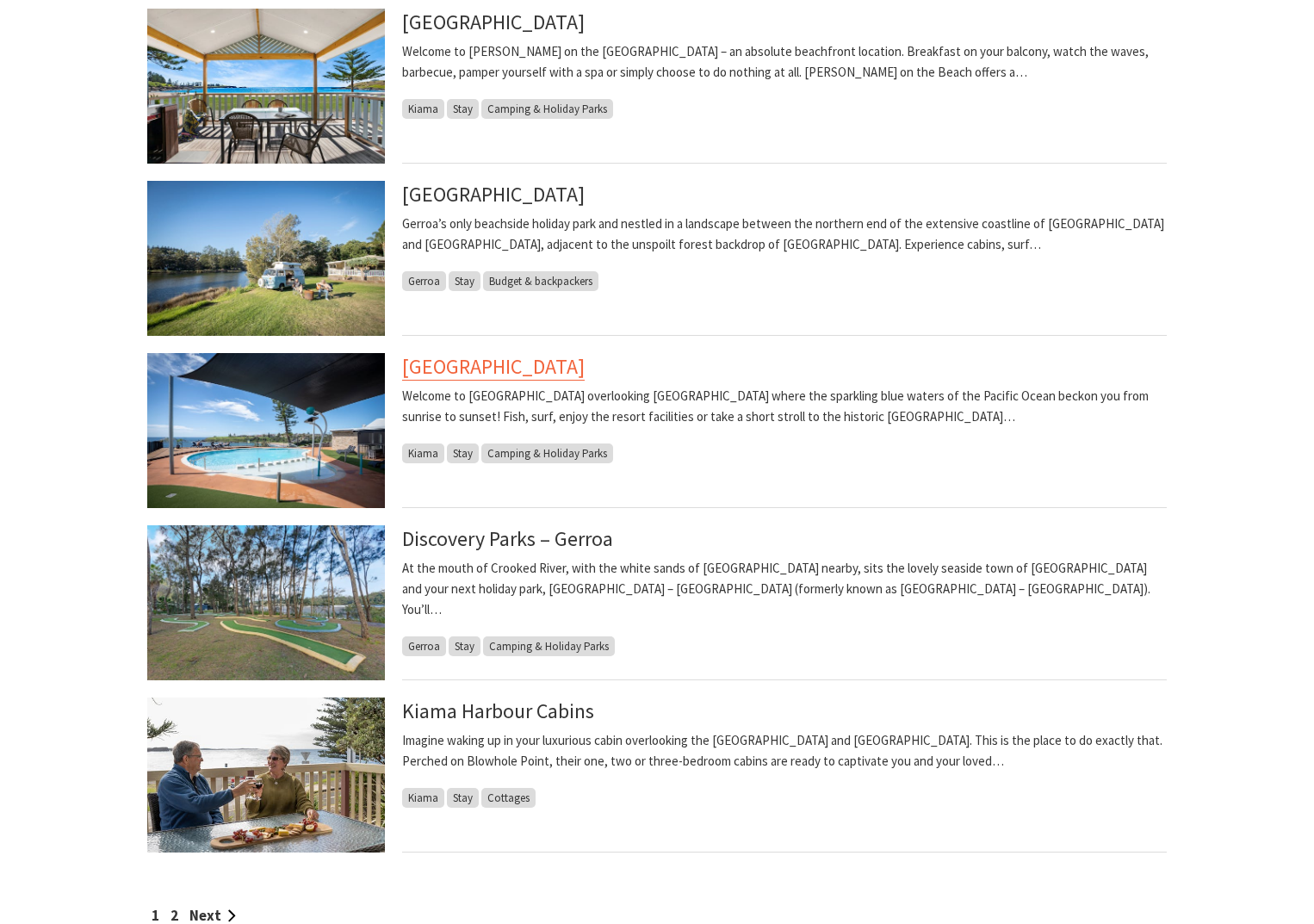
click at [500, 370] on link "[GEOGRAPHIC_DATA]" at bounding box center [494, 367] width 183 height 28
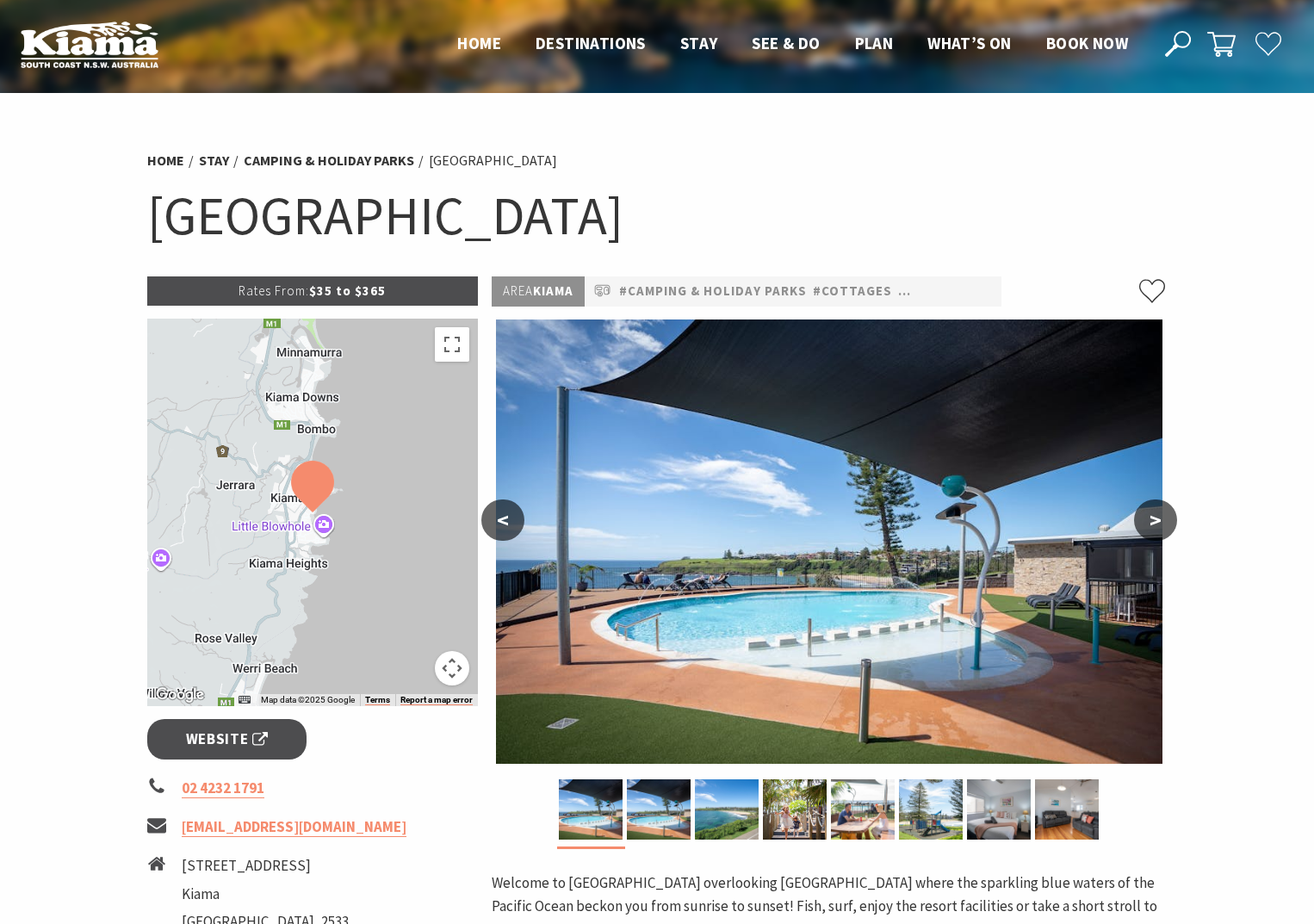
click at [1158, 518] on button ">" at bounding box center [1155, 520] width 43 height 41
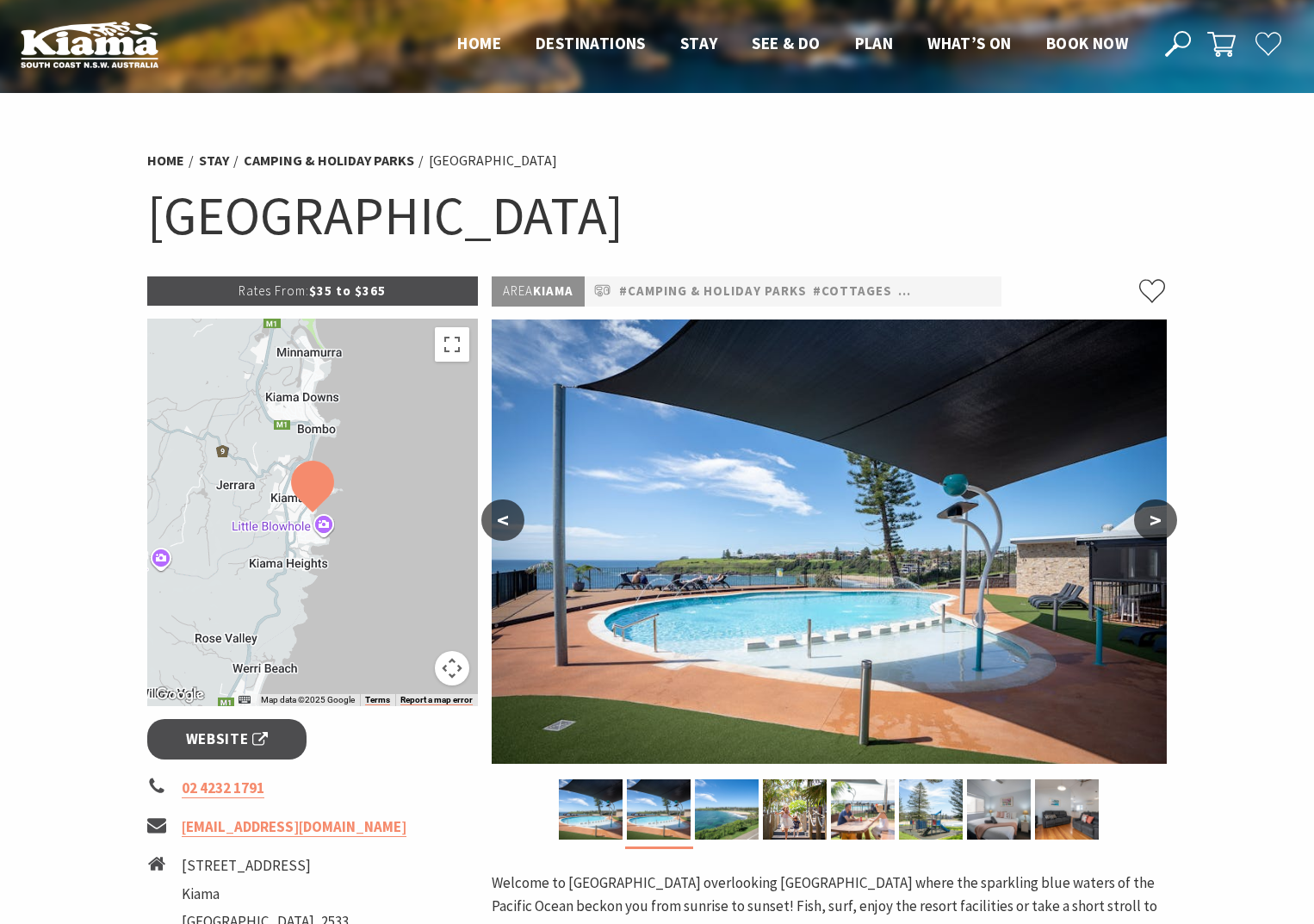
click at [1158, 518] on button ">" at bounding box center [1155, 520] width 43 height 41
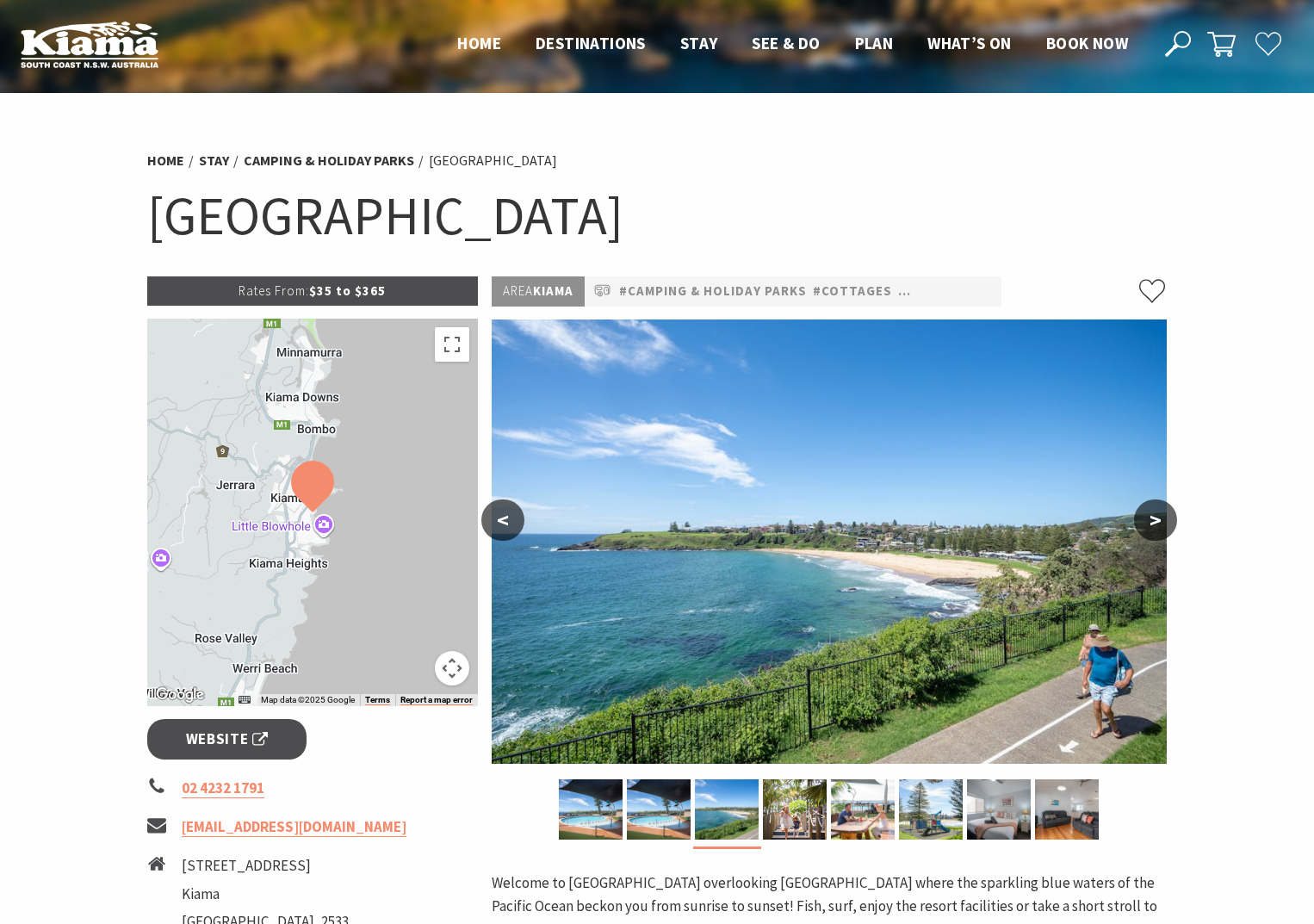
click at [1158, 518] on button ">" at bounding box center [1155, 520] width 43 height 41
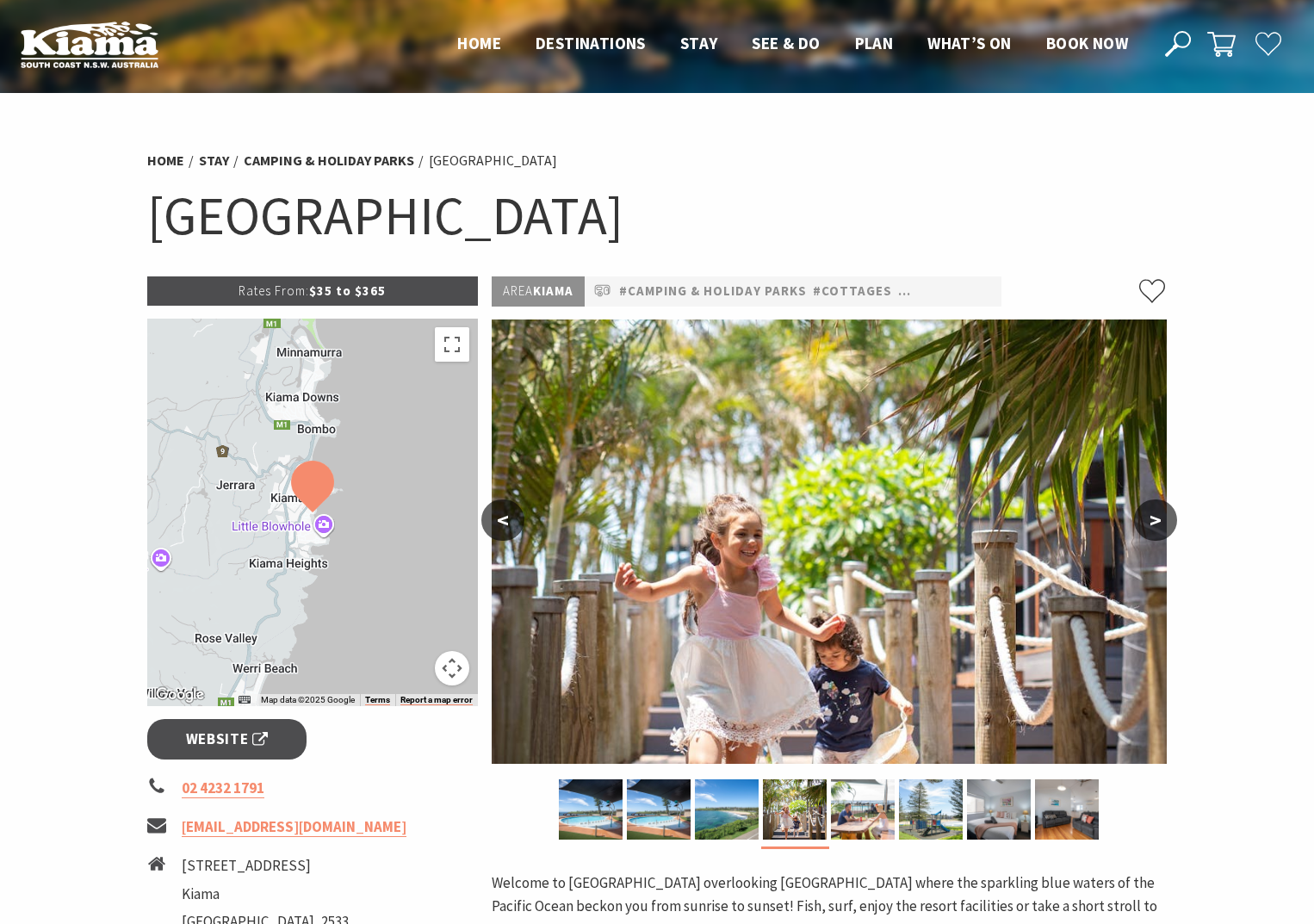
click at [1158, 519] on button ">" at bounding box center [1155, 520] width 43 height 41
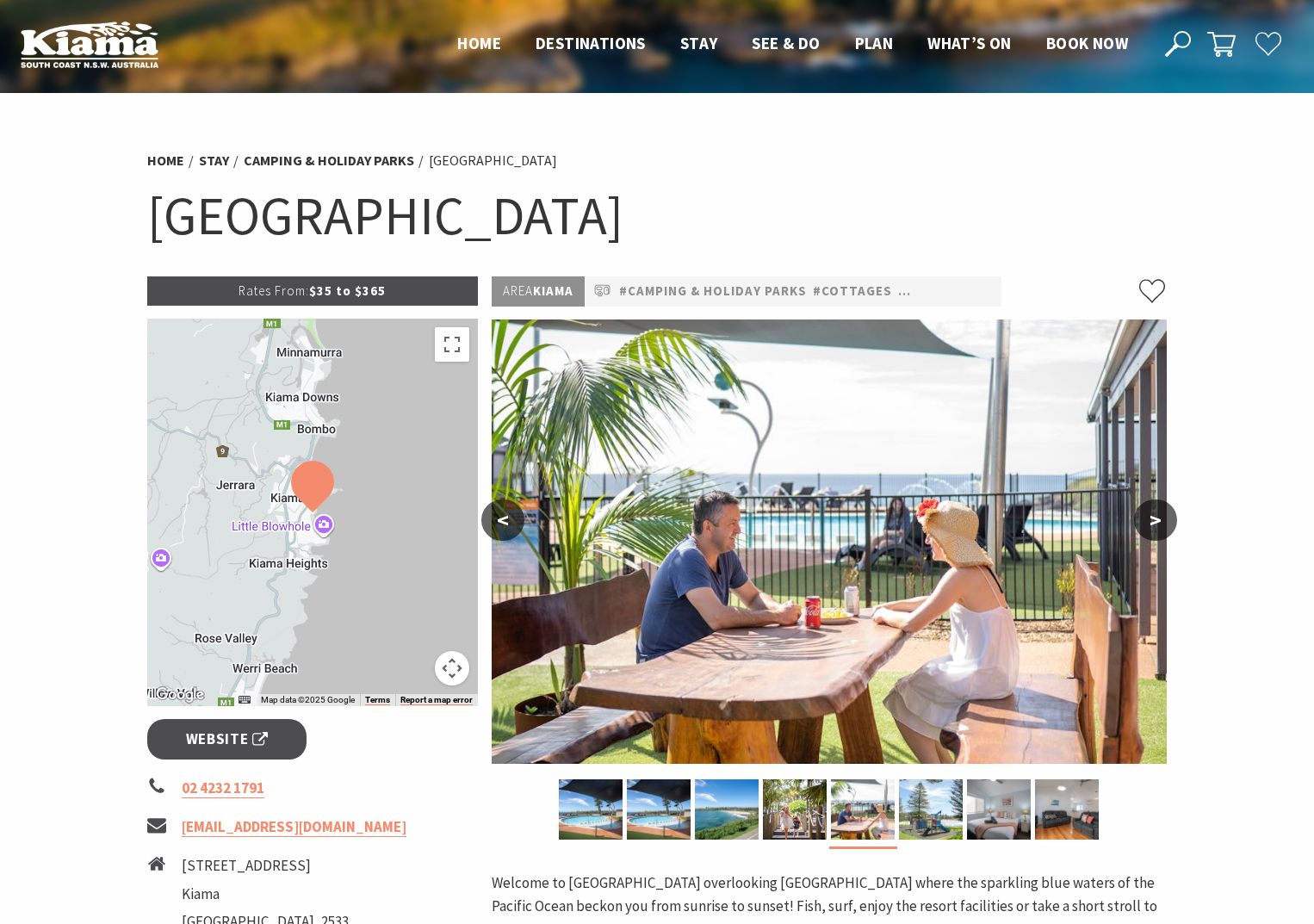
click at [1158, 519] on button ">" at bounding box center [1155, 520] width 43 height 41
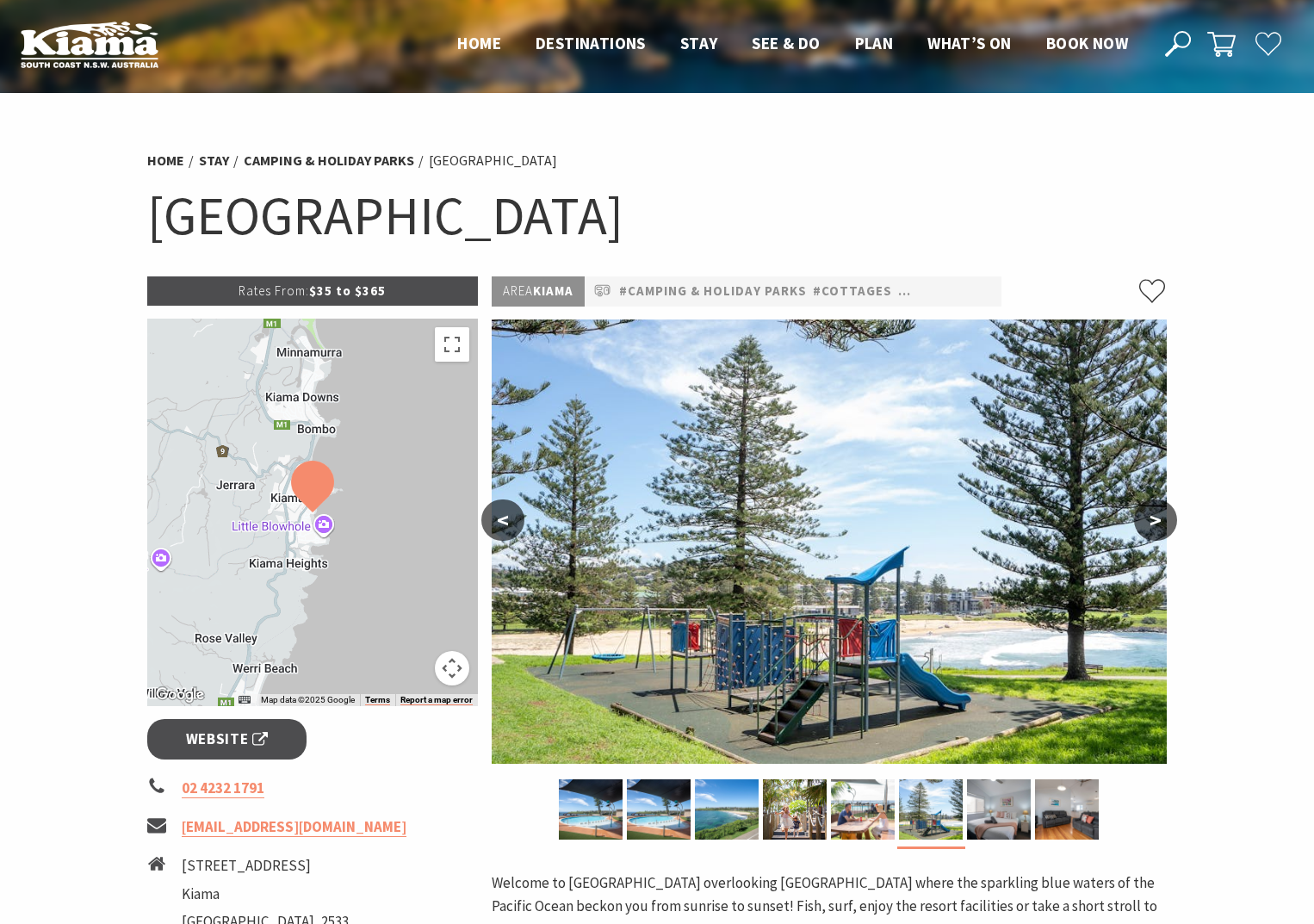
click at [1158, 519] on button ">" at bounding box center [1155, 520] width 43 height 41
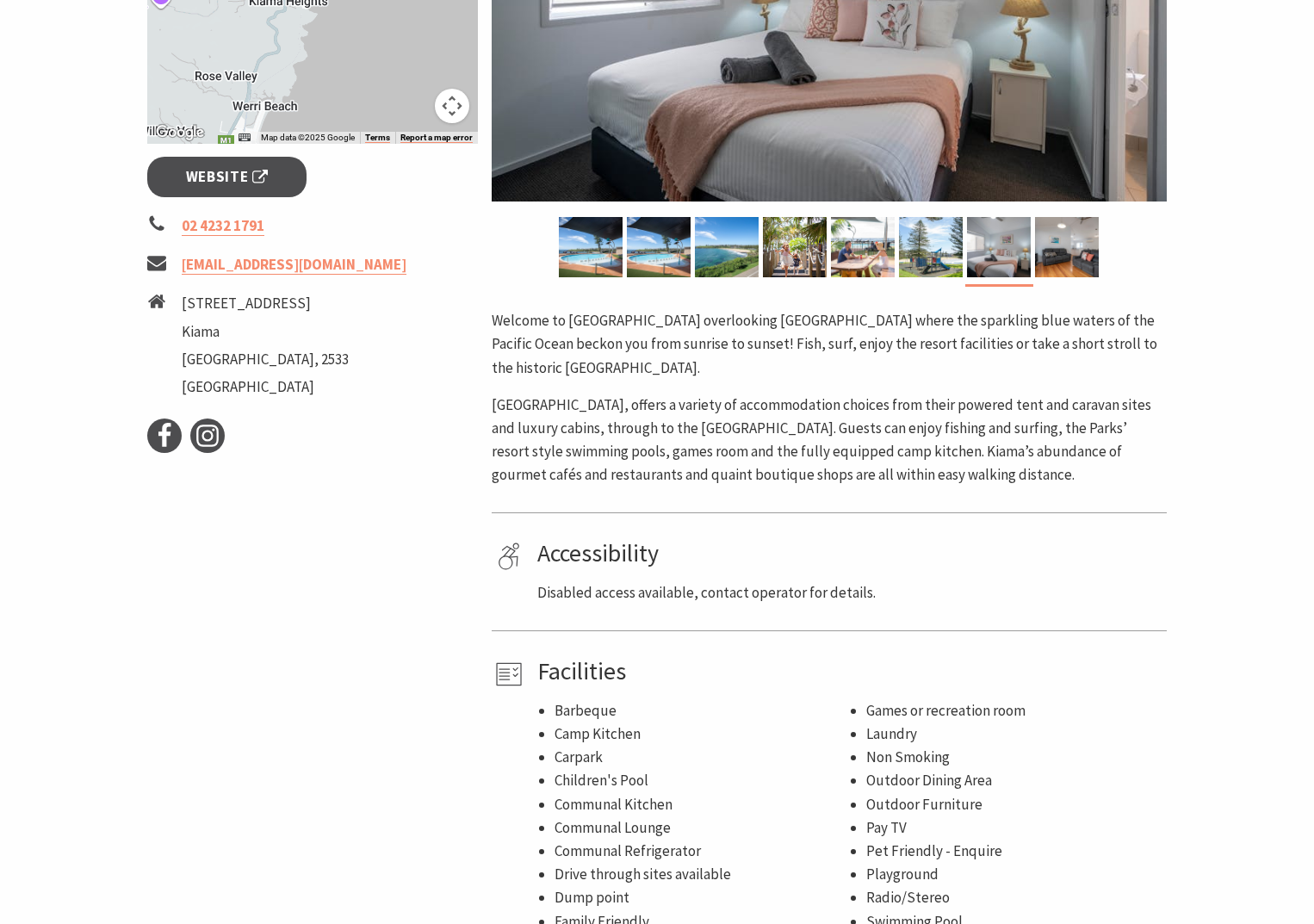
scroll to position [344, 0]
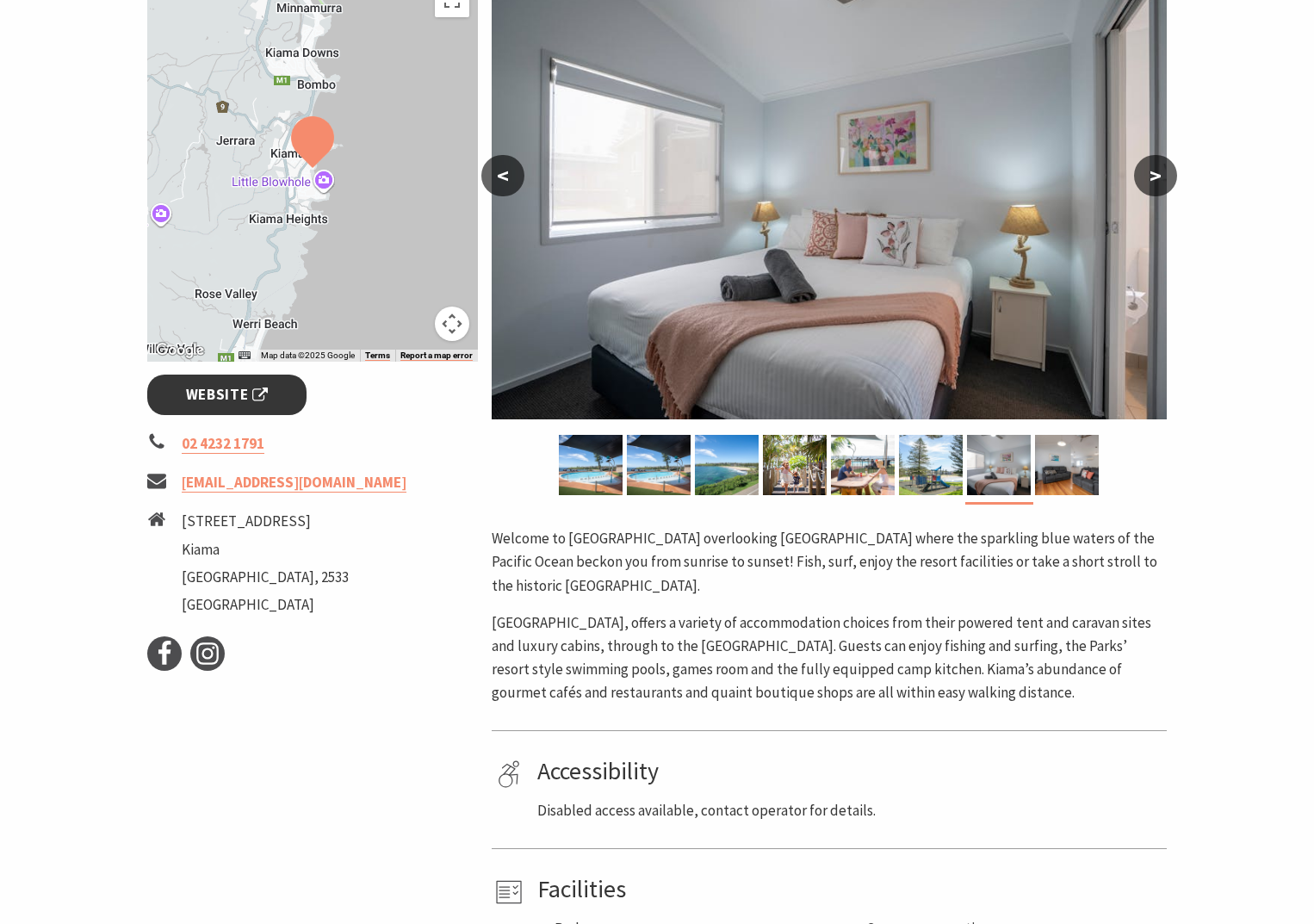
click at [218, 394] on span "Website" at bounding box center [227, 395] width 83 height 23
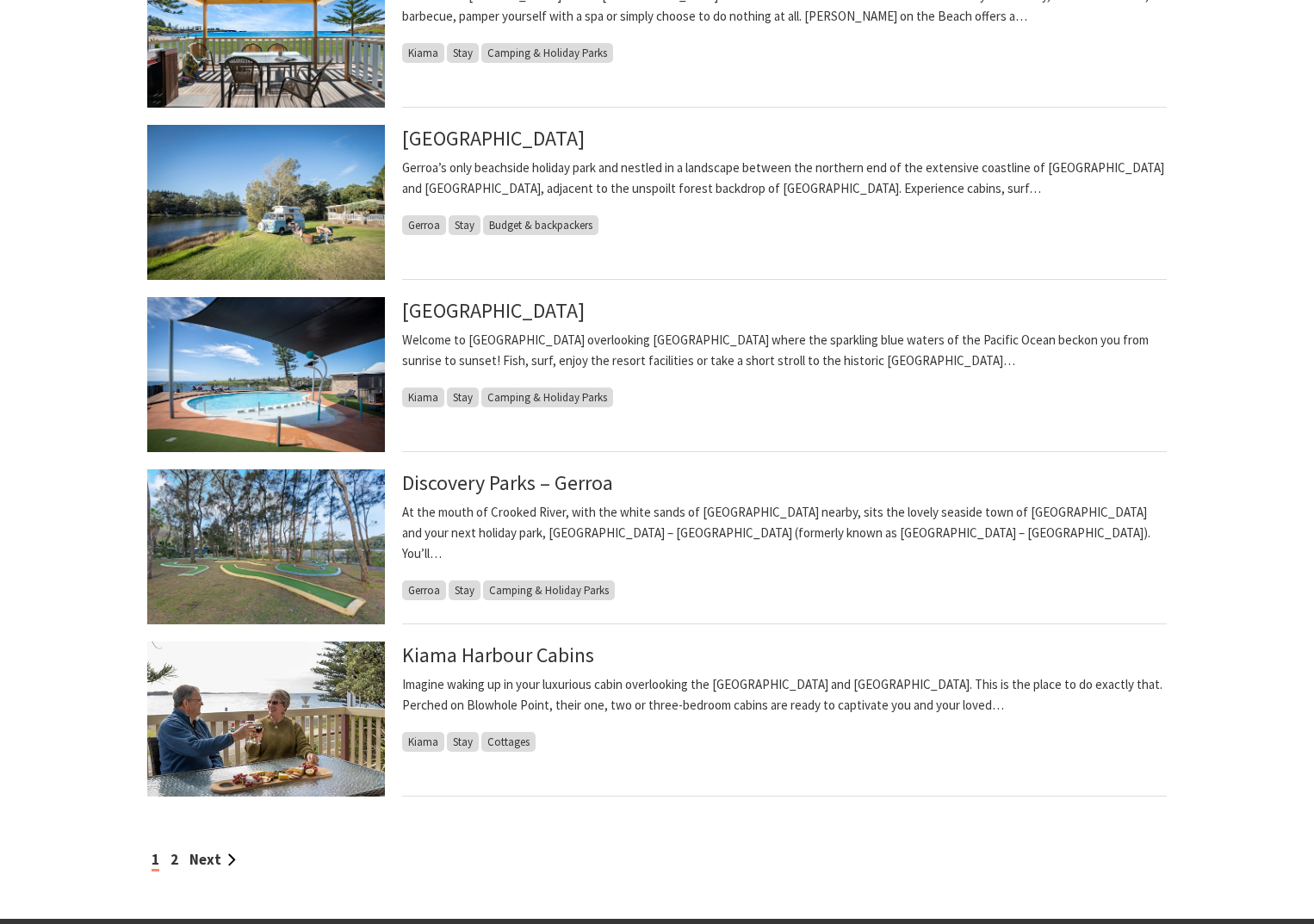
scroll to position [1119, 0]
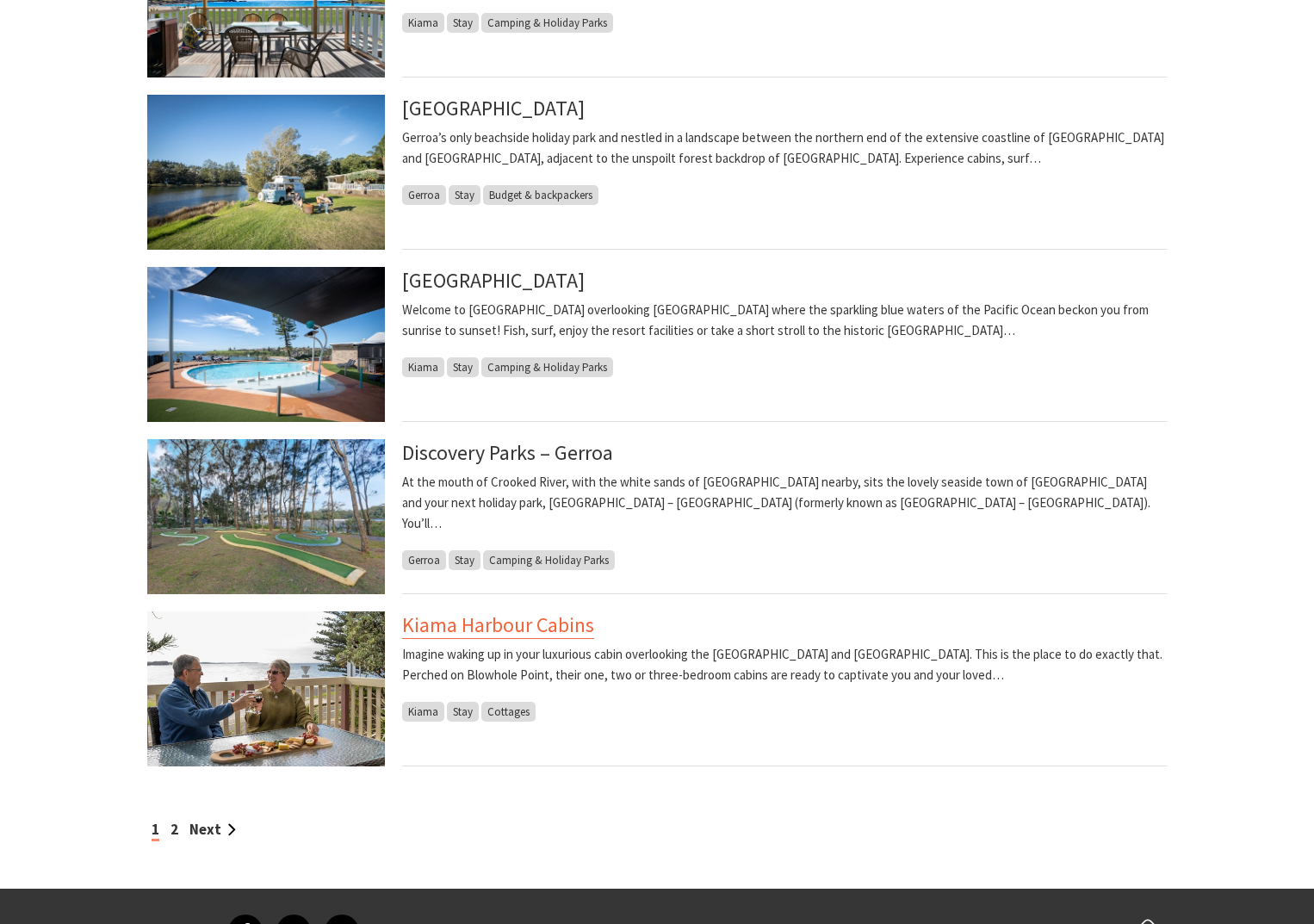
click at [505, 629] on link "Kiama Harbour Cabins" at bounding box center [498, 625] width 192 height 28
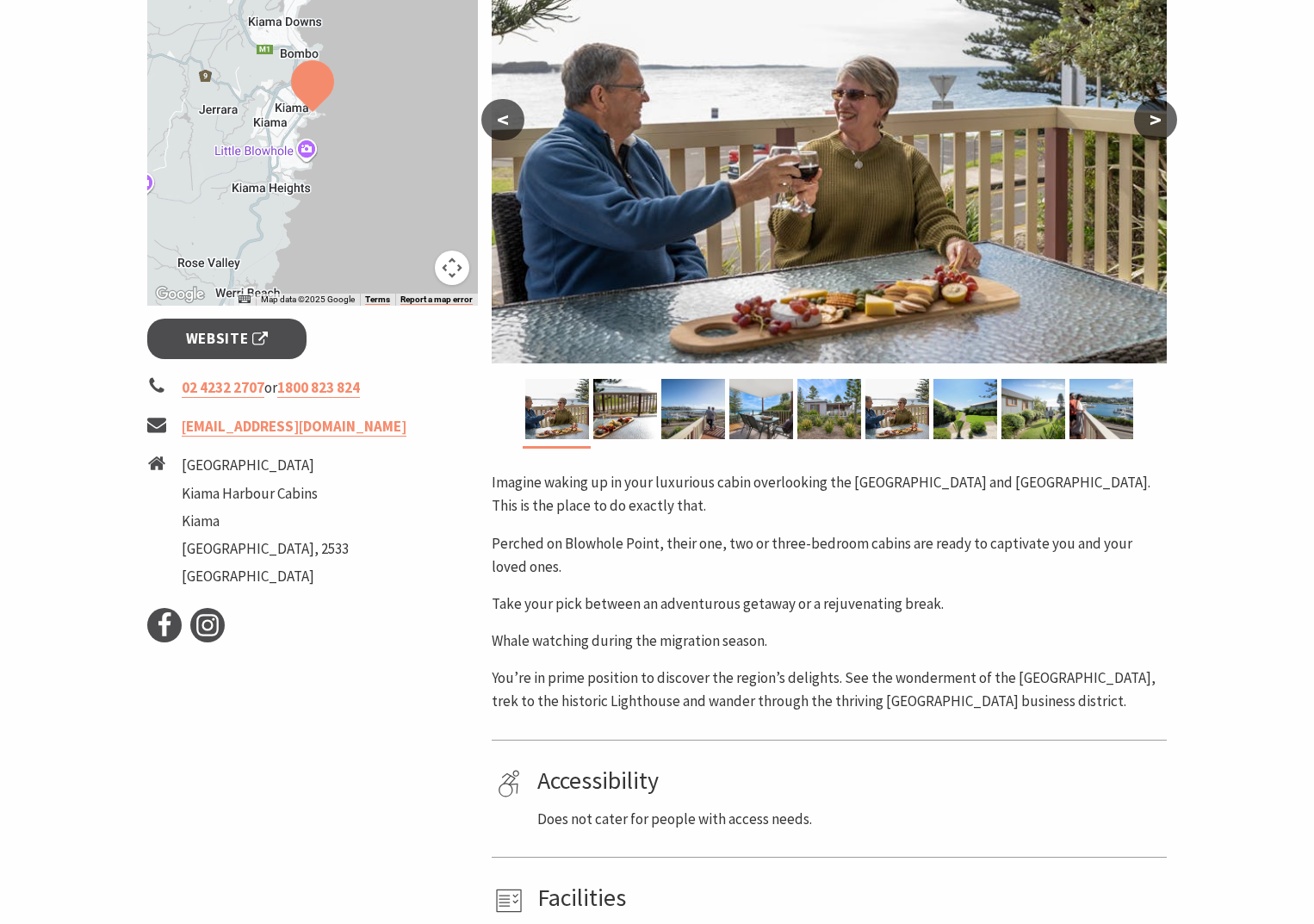
scroll to position [430, 0]
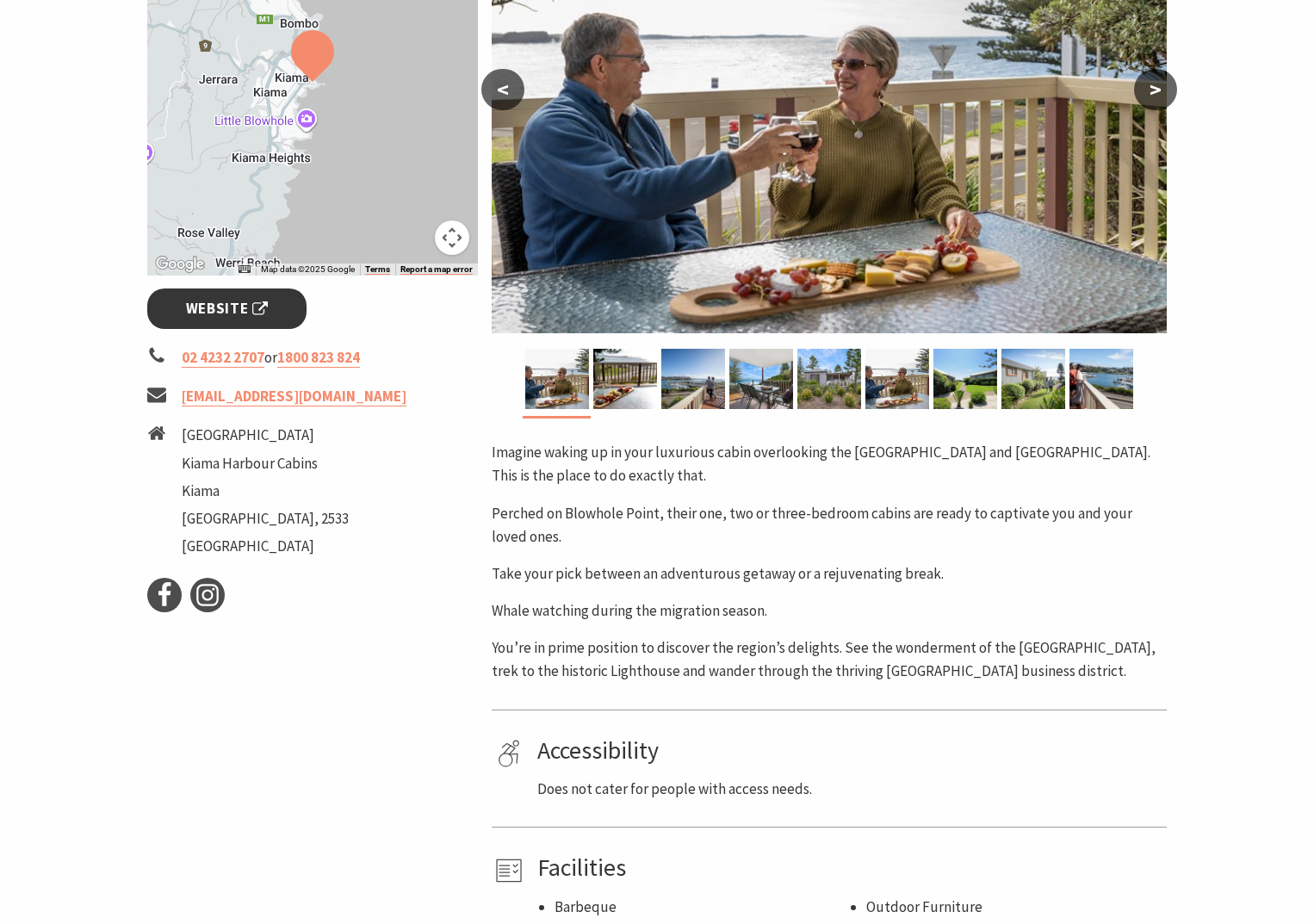
click at [221, 305] on span "Website" at bounding box center [227, 308] width 83 height 23
